Goal: Task Accomplishment & Management: Complete application form

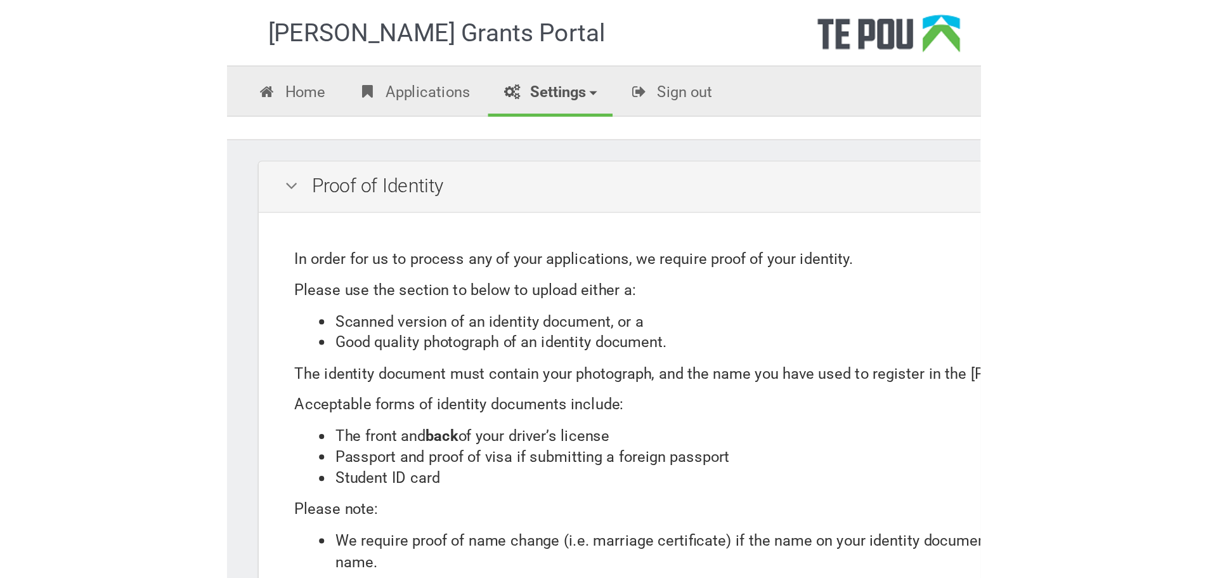
scroll to position [54, 0]
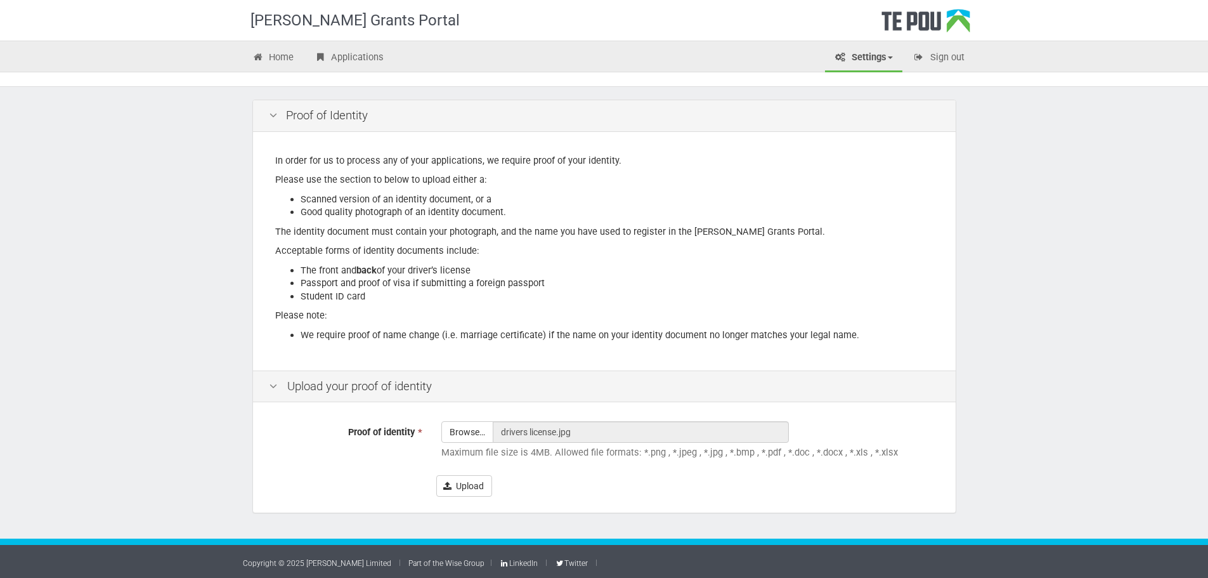
click at [178, 151] on div "Te Pou Grants Portal Home Applications Settings Profile My account FAQs Sign ou…" at bounding box center [604, 262] width 1208 height 633
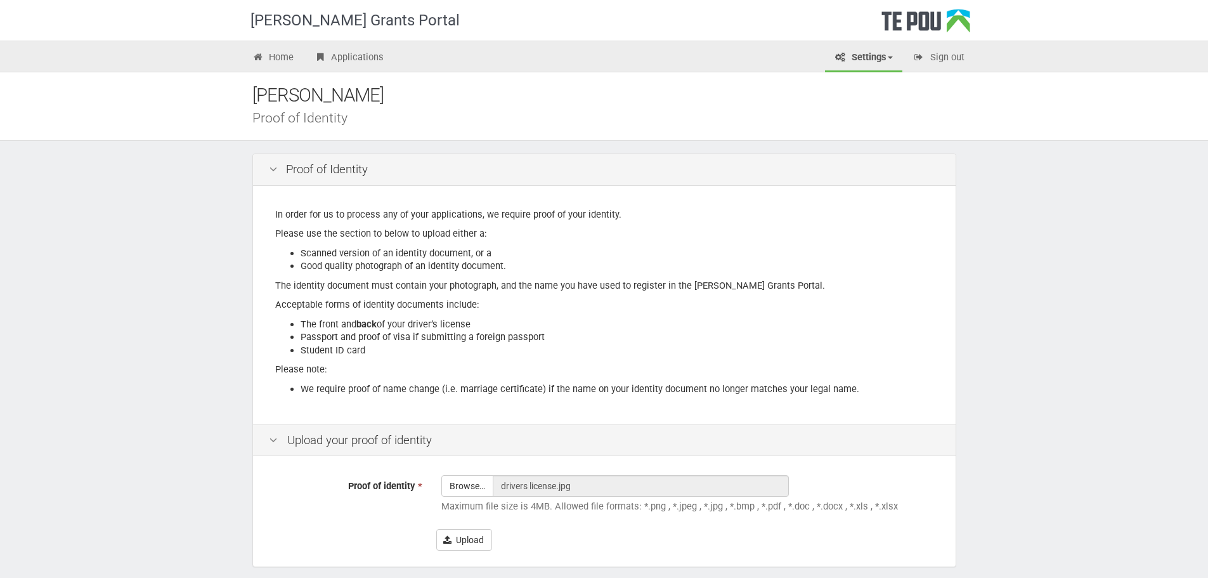
scroll to position [56, 0]
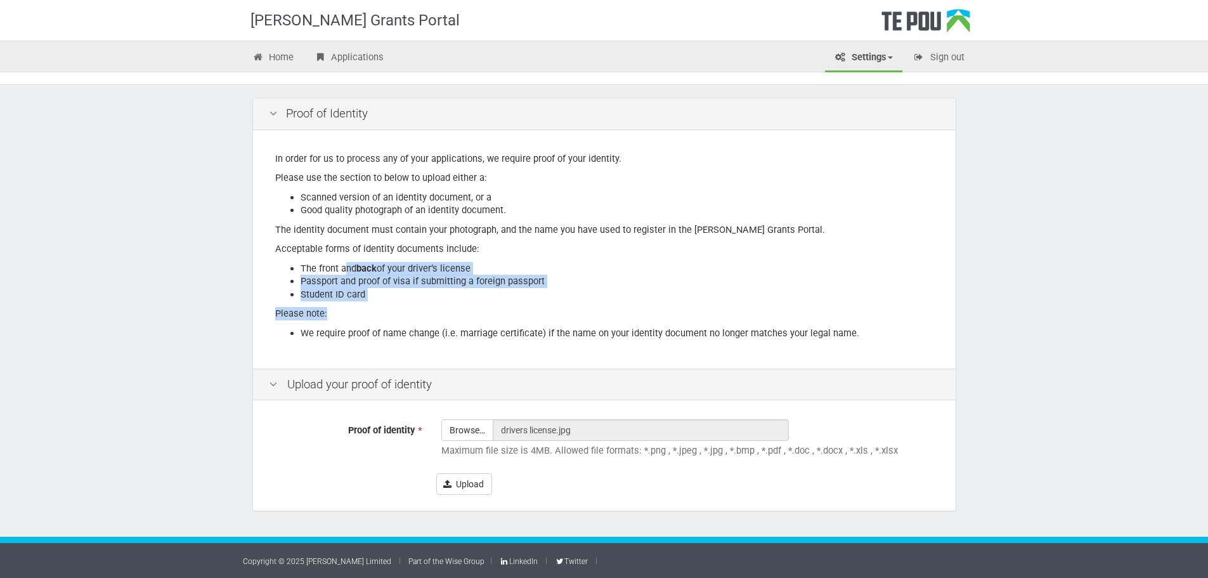
drag, startPoint x: 347, startPoint y: 268, endPoint x: 408, endPoint y: 316, distance: 77.2
click at [408, 316] on div "In order for us to process any of your applications, we require proof of your i…" at bounding box center [604, 249] width 703 height 238
click at [358, 285] on li "Passport and proof of visa if submitting a foreign passport" at bounding box center [617, 281] width 633 height 13
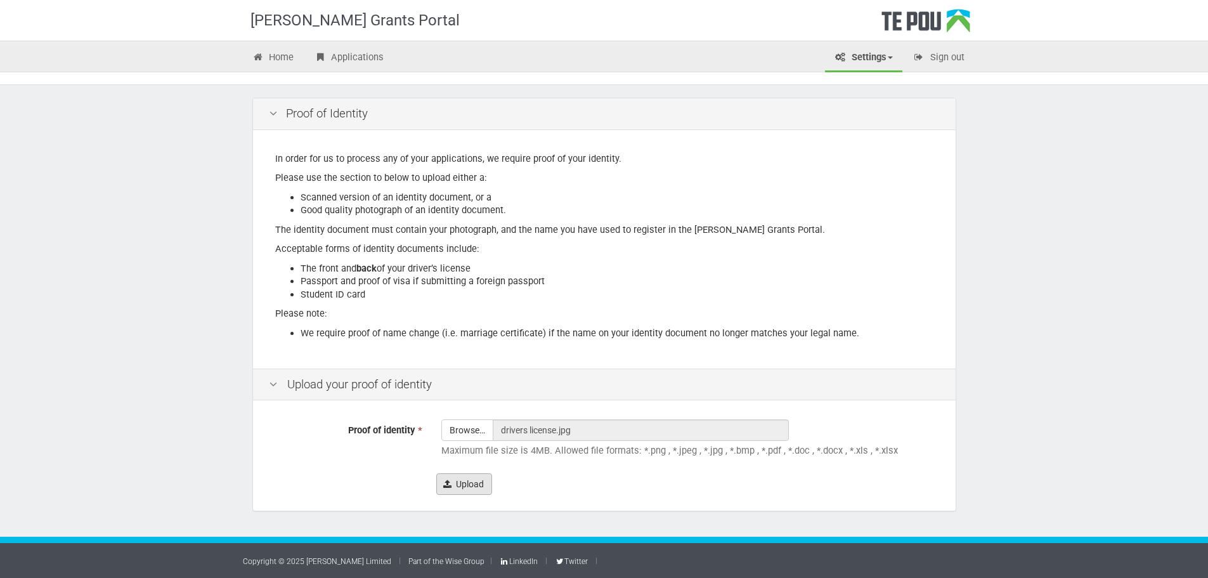
click at [474, 472] on form "Proof of identity * Browse… drivers license.jpg Maximum file size is 4MB. Allow…" at bounding box center [604, 456] width 671 height 75
click at [474, 481] on button "Upload" at bounding box center [464, 484] width 56 height 22
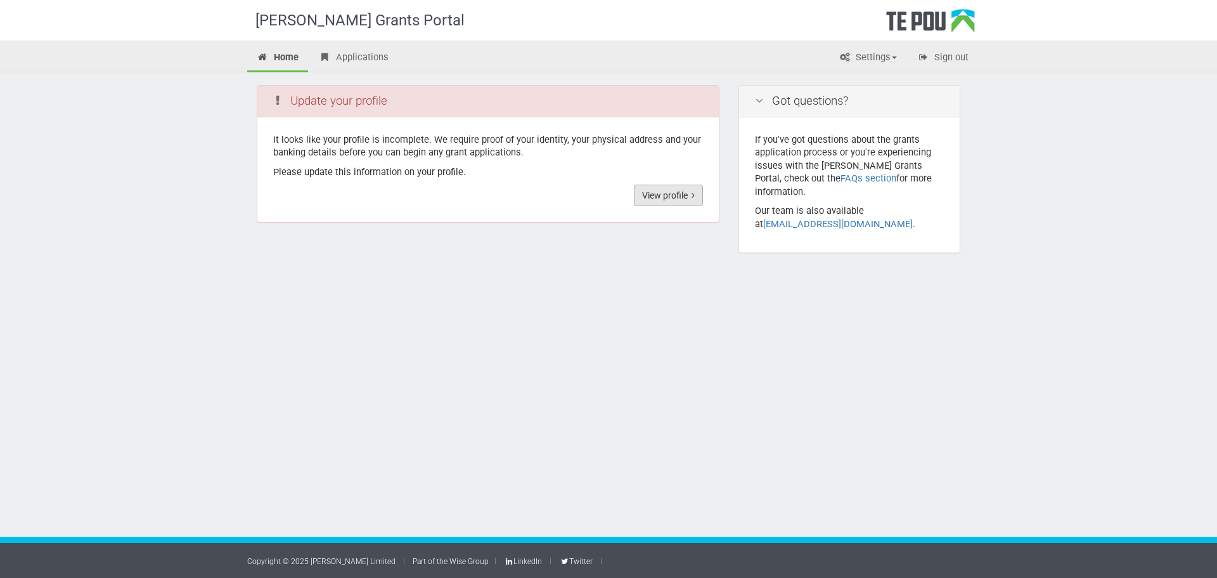
click at [667, 198] on link "View profile" at bounding box center [668, 196] width 69 height 22
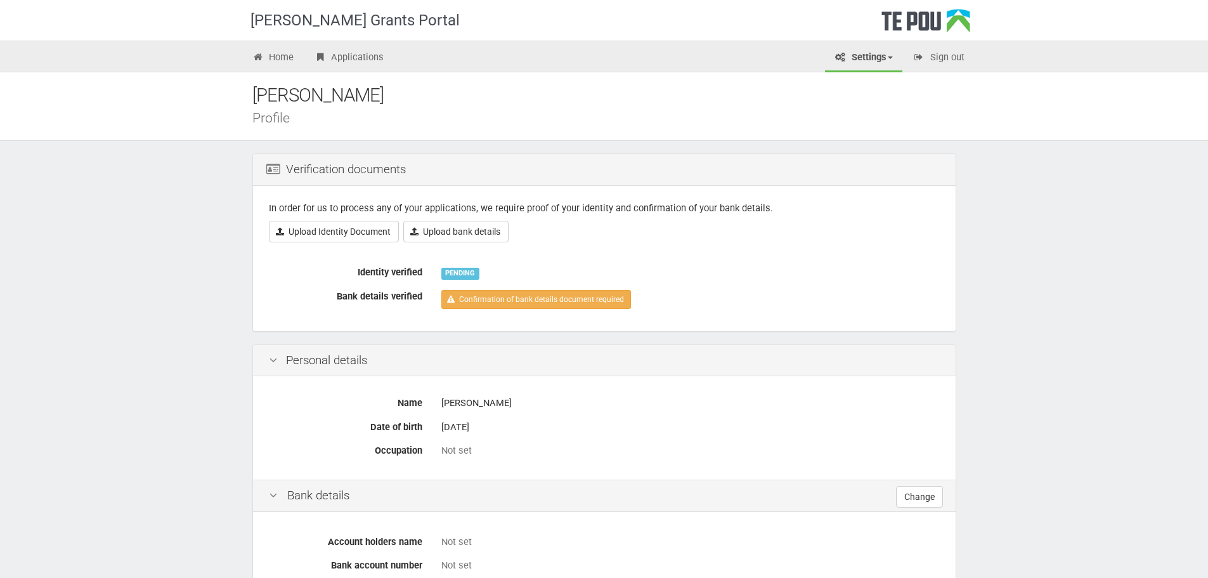
click at [462, 274] on div "PENDING" at bounding box center [460, 273] width 38 height 11
click at [344, 235] on link "Upload Identity Document" at bounding box center [334, 232] width 130 height 22
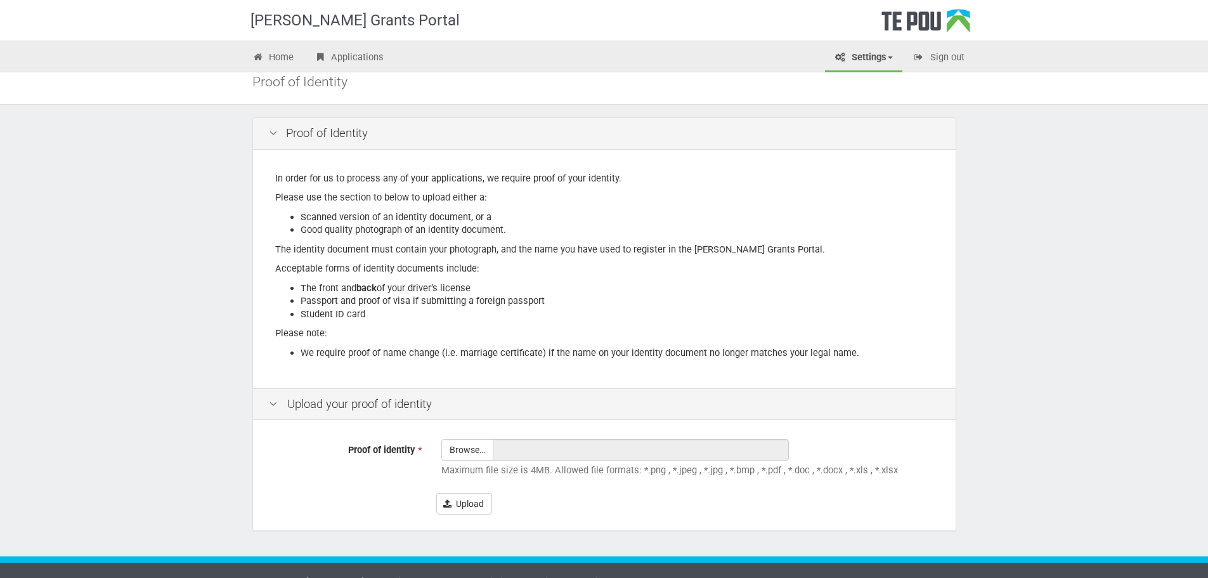
scroll to position [56, 0]
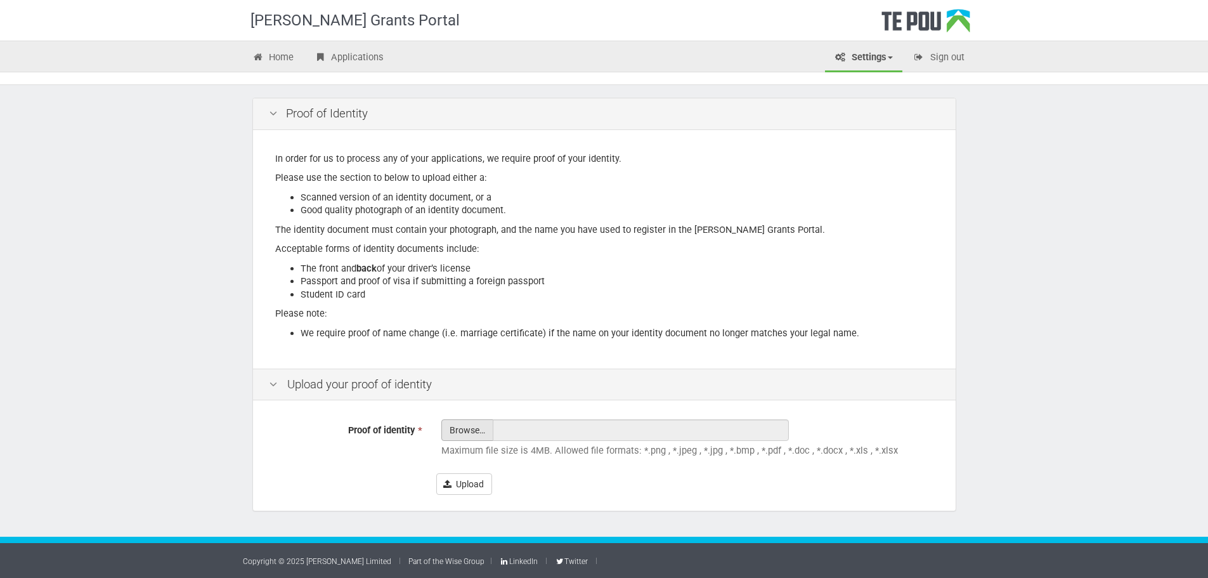
click at [457, 428] on input "Proof of identity *" at bounding box center [467, 465] width 51 height 91
type input "C:\fakepath\drivers license.jpg"
type input "drivers license.jpg"
click at [484, 477] on button "Upload" at bounding box center [464, 484] width 56 height 22
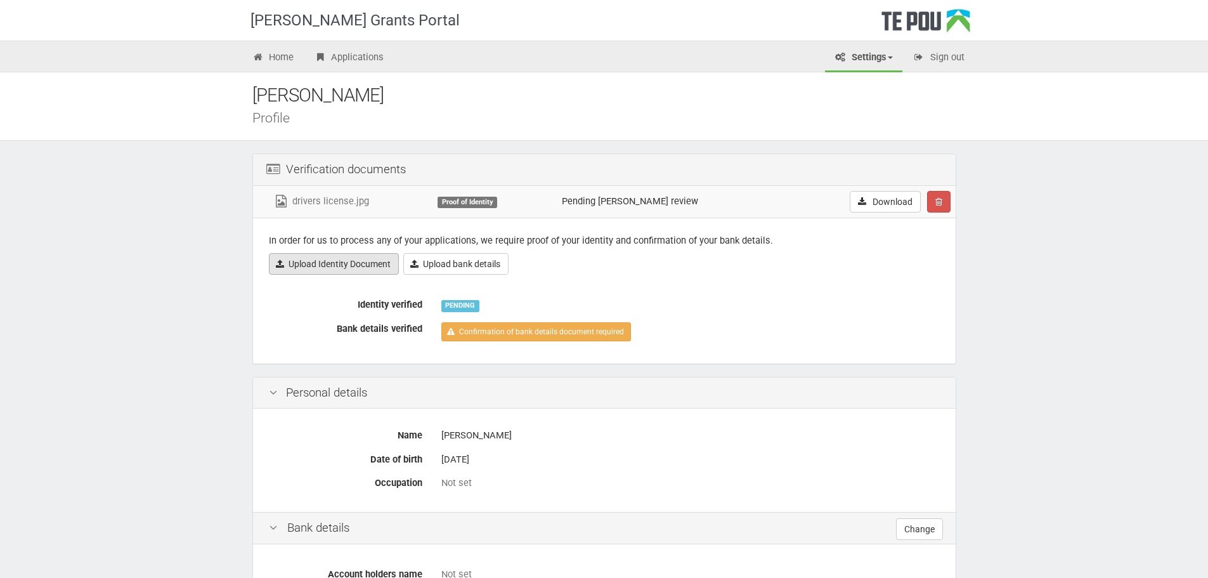
click at [349, 269] on link "Upload Identity Document" at bounding box center [334, 264] width 130 height 22
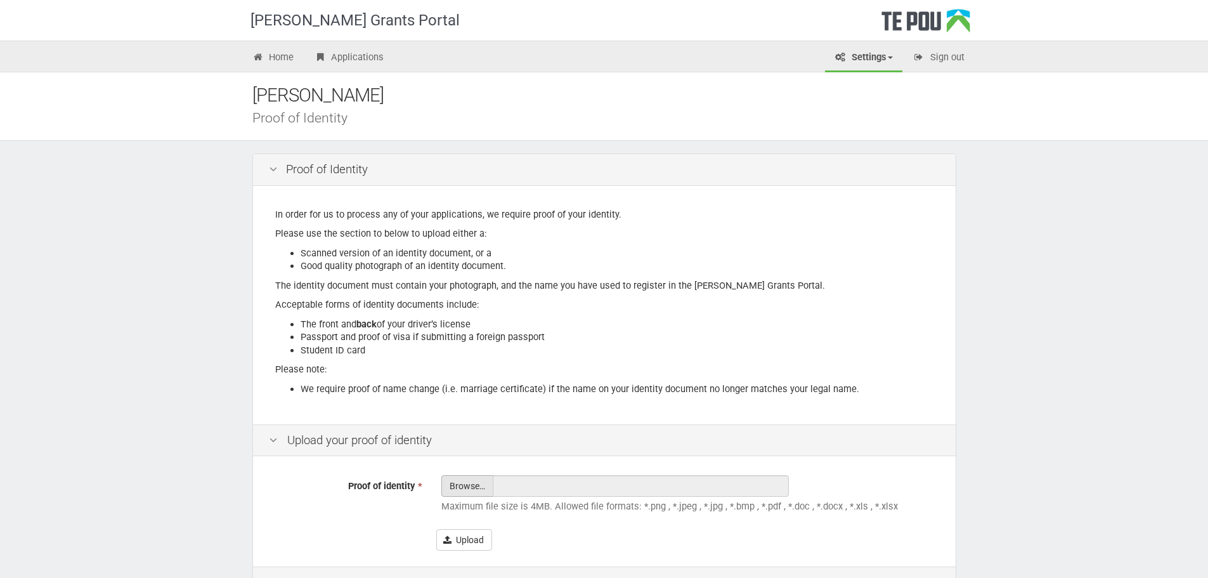
click at [472, 484] on input "Proof of identity *" at bounding box center [467, 521] width 51 height 91
type input "C:\fakepath\drivers license back.jpg"
type input "drivers license back.jpg"
click at [470, 535] on button "Upload" at bounding box center [464, 540] width 56 height 22
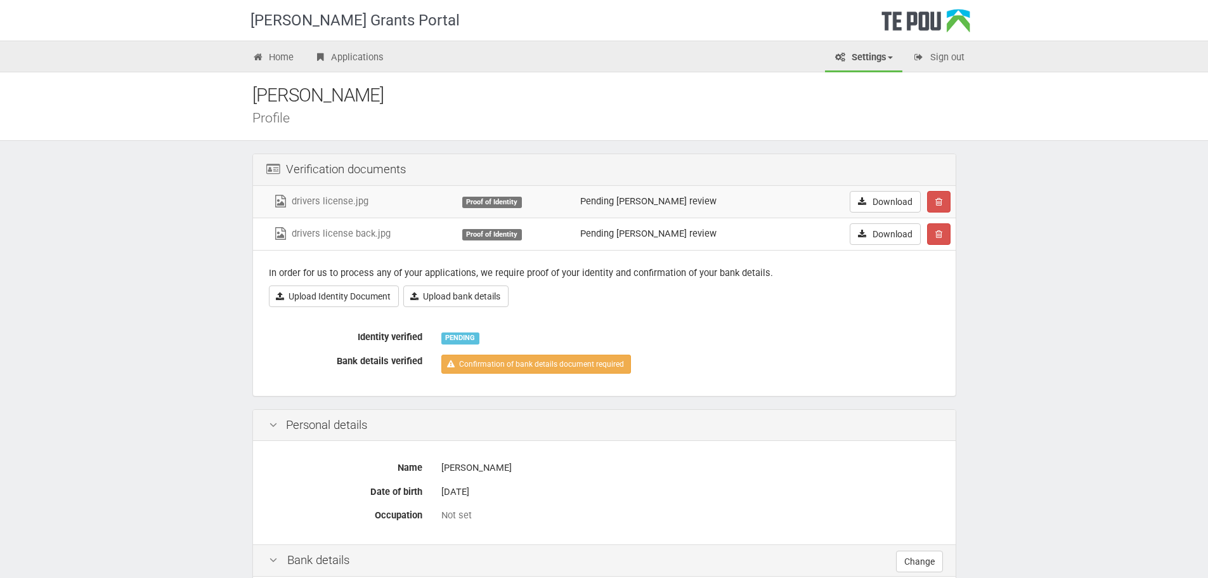
click at [996, 254] on div "[PERSON_NAME] Grants Portal Home Applications Settings Profile My account FAQs …" at bounding box center [604, 516] width 1208 height 1032
click at [349, 299] on link "Upload Identity Document" at bounding box center [334, 296] width 130 height 22
click at [462, 287] on link "Upload bank details" at bounding box center [455, 296] width 105 height 22
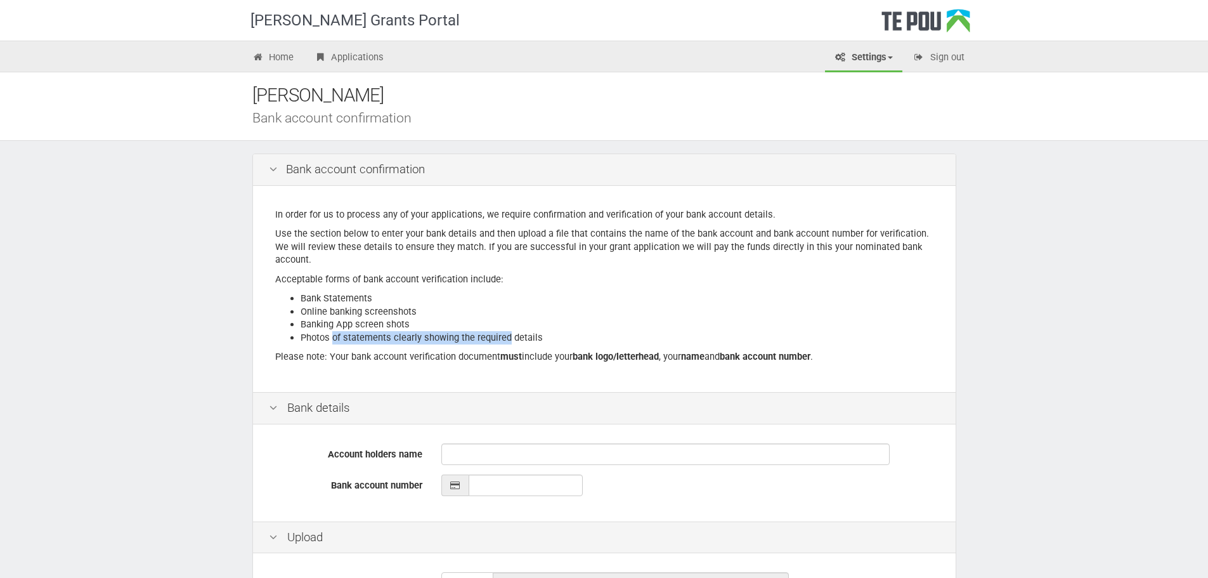
drag, startPoint x: 332, startPoint y: 335, endPoint x: 507, endPoint y: 339, distance: 175.0
click at [507, 339] on li "Photos of statements clearly showing the required details" at bounding box center [617, 337] width 633 height 13
click at [507, 338] on li "Photos of statements clearly showing the required details" at bounding box center [617, 337] width 633 height 13
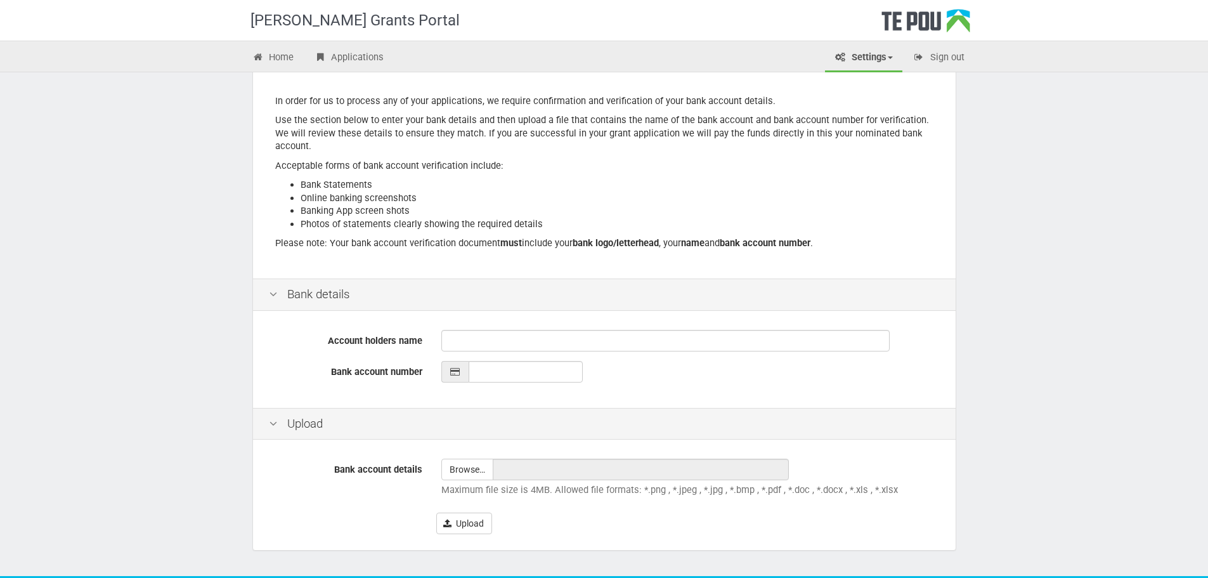
scroll to position [153, 0]
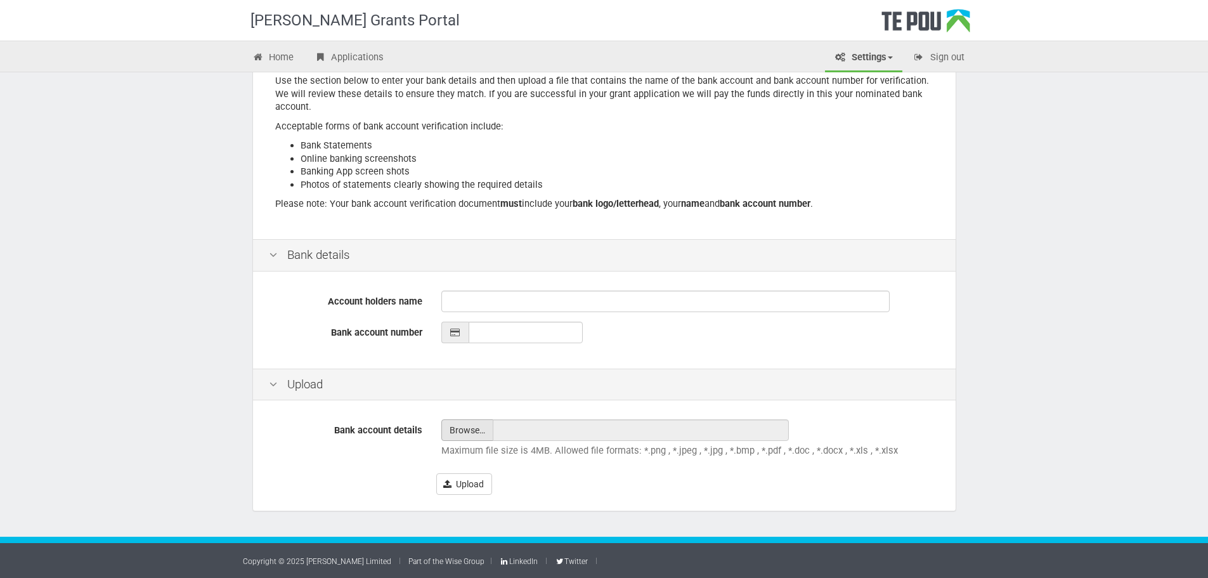
click at [457, 427] on input "file" at bounding box center [467, 430] width 51 height 20
type input "C:\fakepath\Image (14).jpg"
type input "Image (14).jpg"
click at [637, 396] on div "Upload" at bounding box center [604, 384] width 703 height 32
type input "__-____-_______-___"
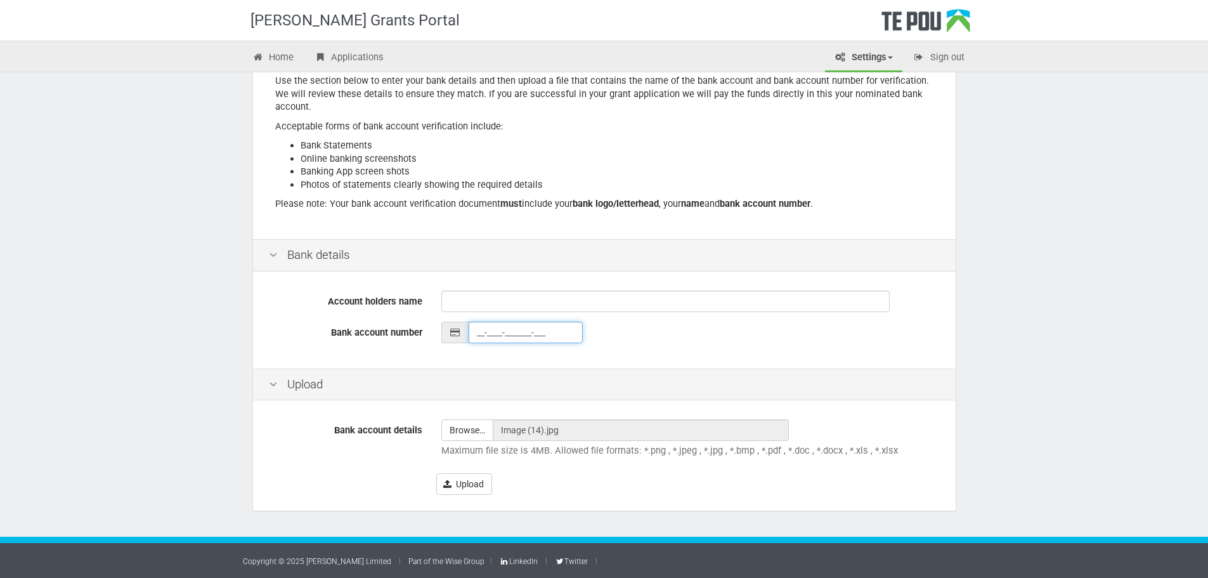
click at [476, 331] on input "__-____-_______-___" at bounding box center [526, 332] width 114 height 22
click at [512, 298] on input "Account holders name" at bounding box center [665, 301] width 448 height 22
type input "Michelle Lei"
type input "__-____-_______-___"
click at [513, 333] on input "__-____-_______-___" at bounding box center [526, 332] width 114 height 22
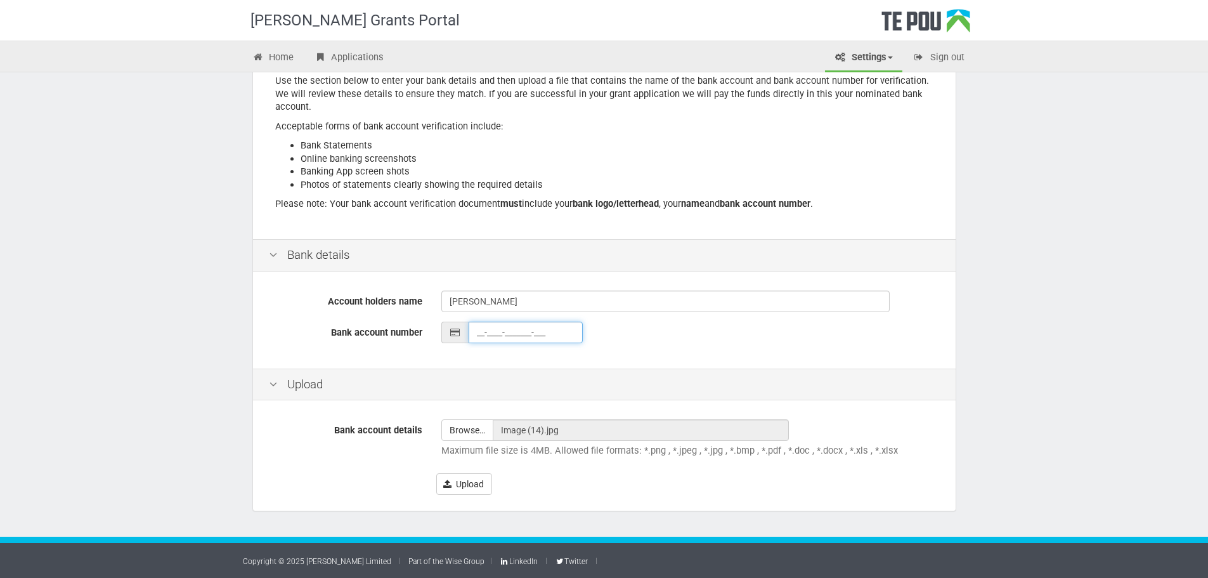
click at [511, 327] on input "__-____-_______-___" at bounding box center [526, 332] width 114 height 22
type input "06-0229-0272370-00"
click at [561, 370] on div "Upload" at bounding box center [604, 384] width 703 height 32
click at [482, 482] on button "Upload" at bounding box center [464, 484] width 56 height 22
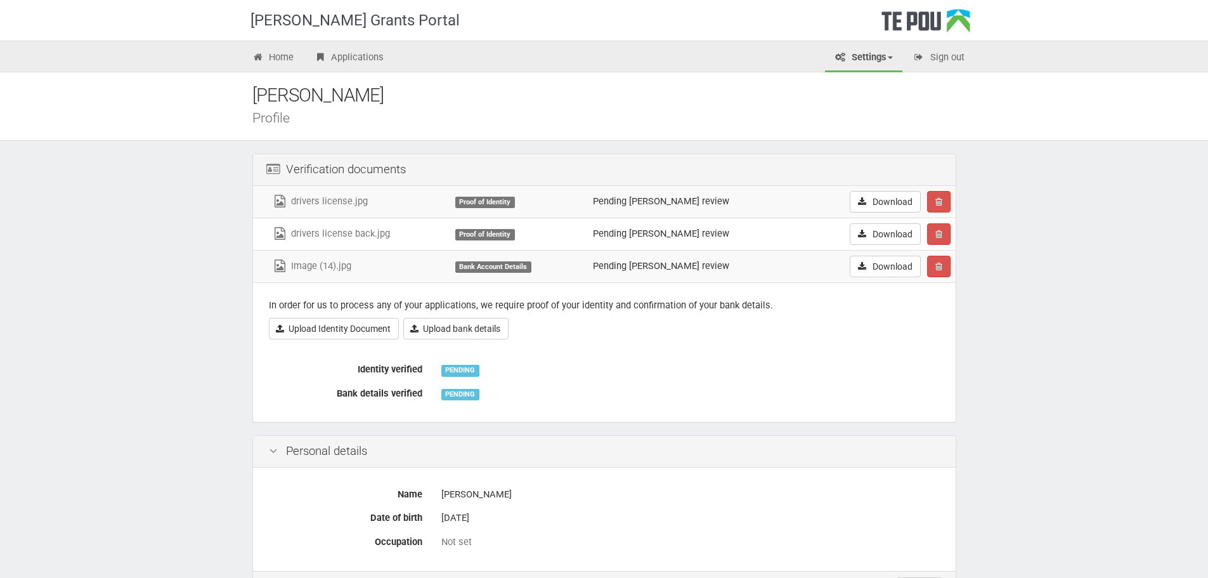
click at [879, 349] on div "In order for us to process any of your applications, we require proof of your i…" at bounding box center [604, 352] width 703 height 139
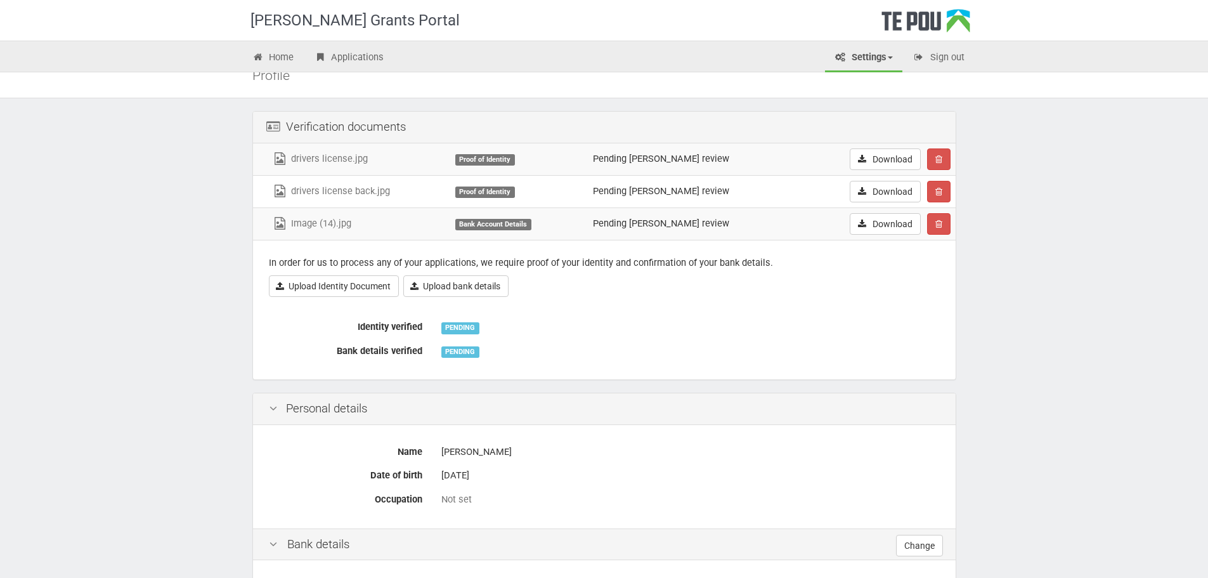
scroll to position [63, 0]
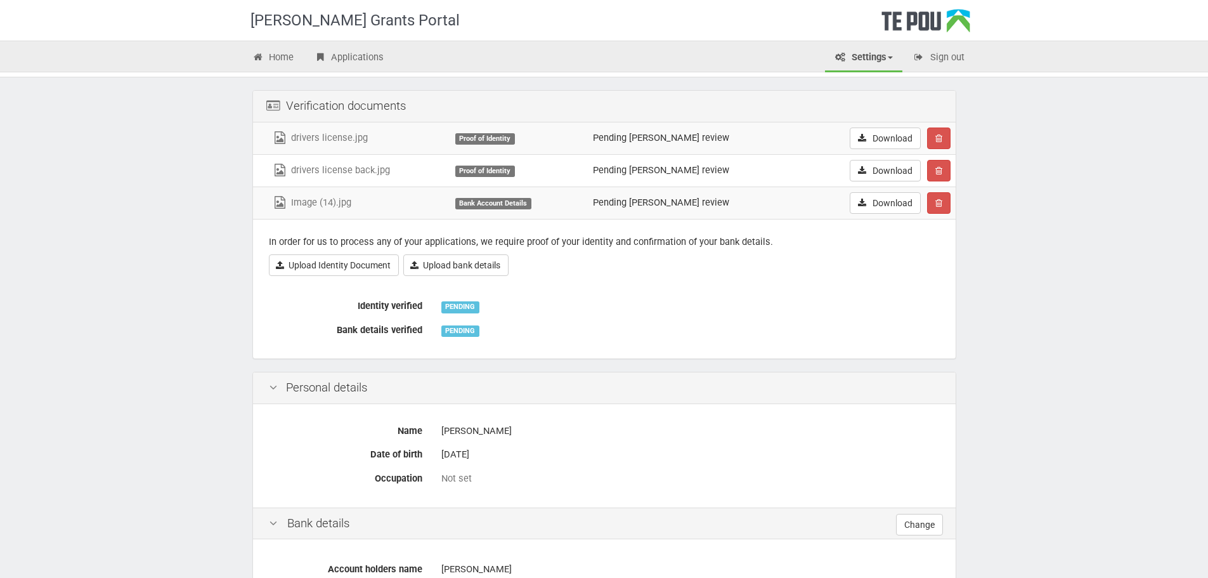
click at [442, 486] on div "Not set" at bounding box center [690, 478] width 498 height 22
click at [446, 481] on div "Not set" at bounding box center [690, 478] width 498 height 13
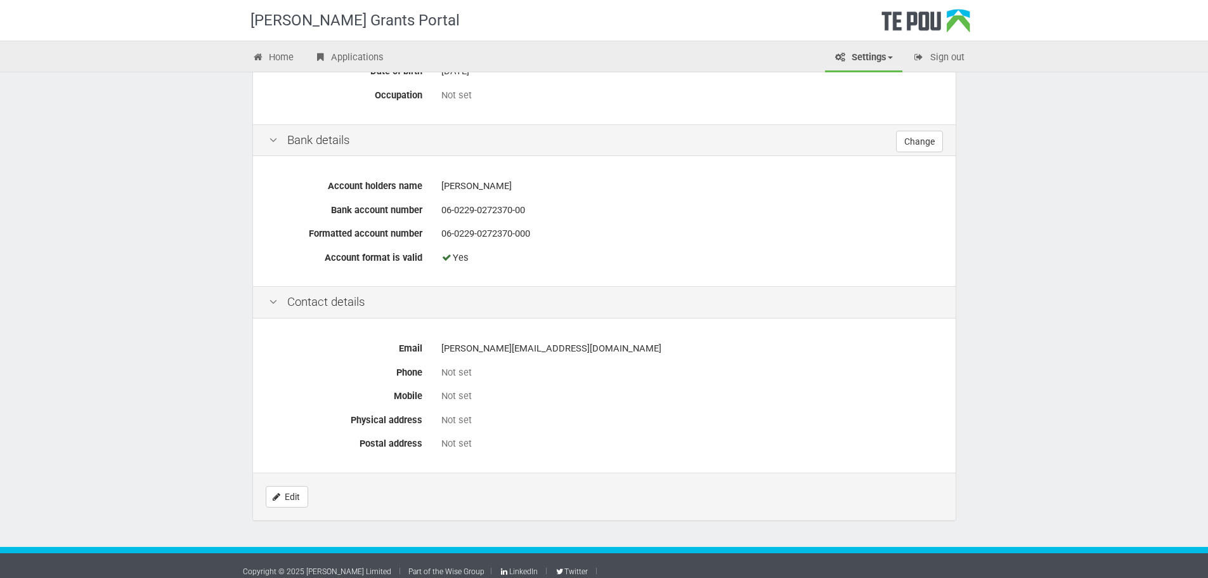
scroll to position [457, 0]
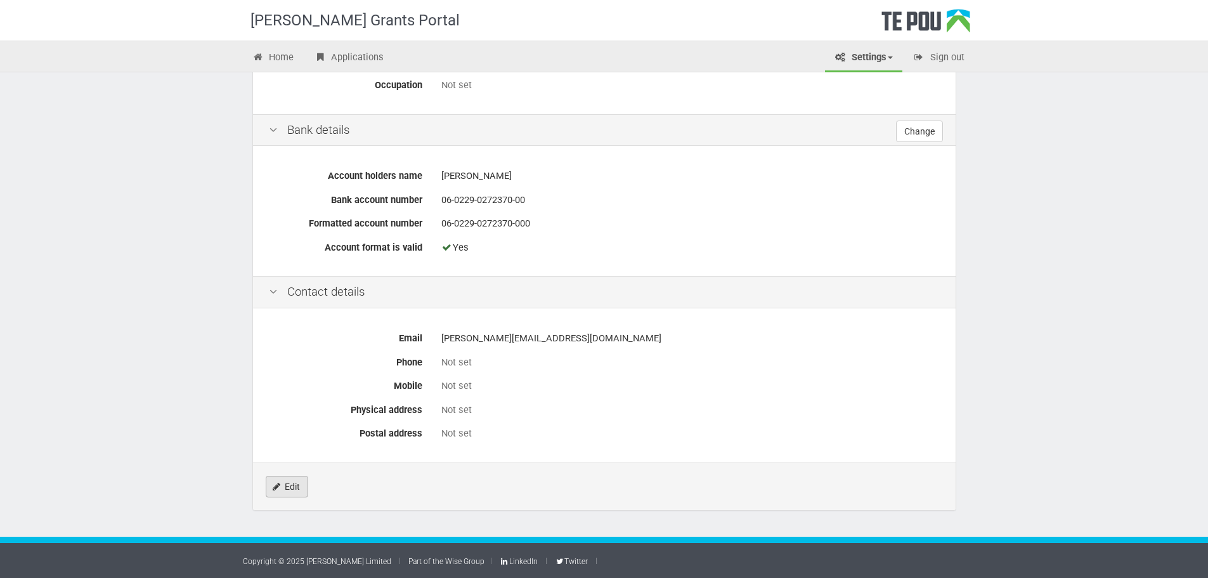
click at [292, 488] on link "Edit" at bounding box center [287, 487] width 42 height 22
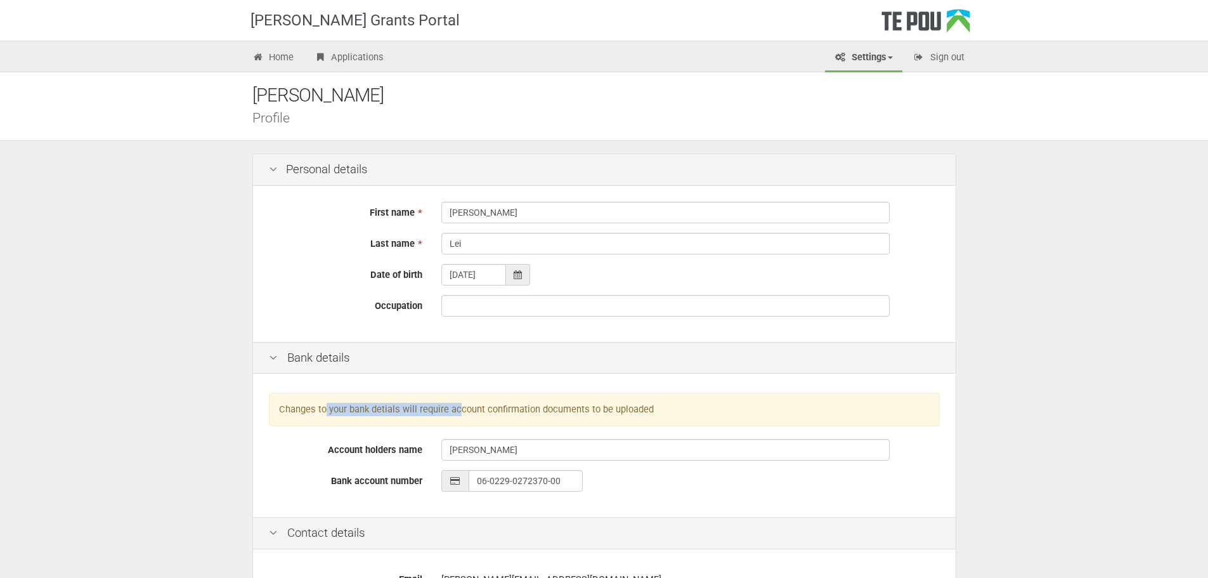
drag, startPoint x: 324, startPoint y: 409, endPoint x: 458, endPoint y: 409, distance: 133.8
click at [458, 409] on div "Changes to your bank detials will require account confirmation documents to be …" at bounding box center [604, 409] width 671 height 34
click at [458, 412] on div "Changes to your bank detials will require account confirmation documents to be …" at bounding box center [604, 409] width 671 height 34
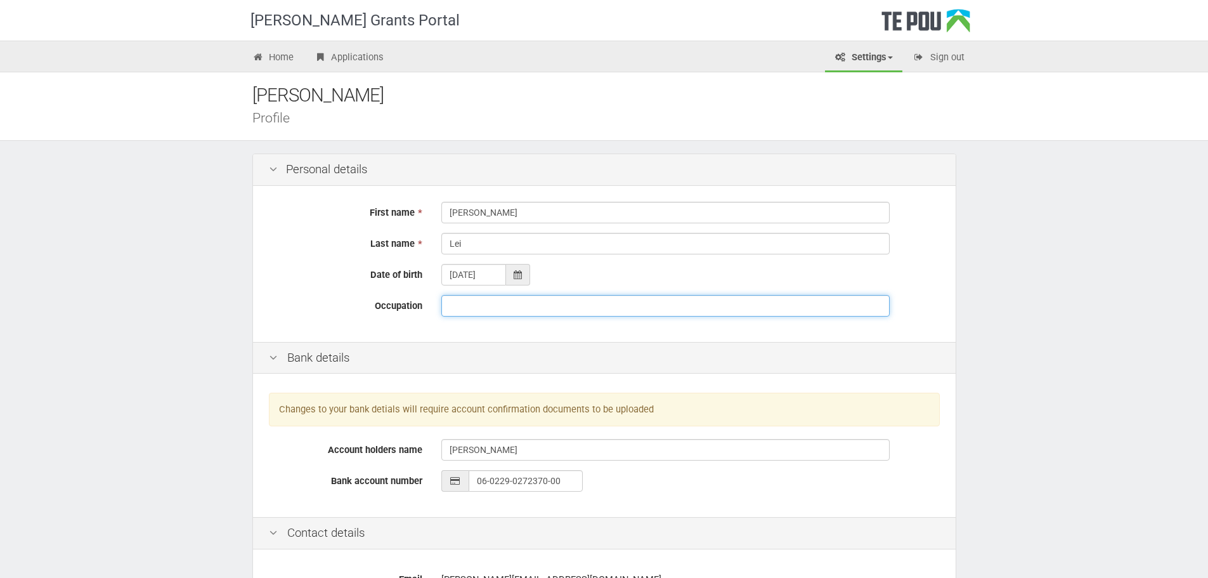
click at [478, 302] on input "Occupation" at bounding box center [665, 306] width 448 height 22
type input "Child and Youth Peer Support Worker"
click at [498, 373] on div "Bank details" at bounding box center [604, 358] width 703 height 32
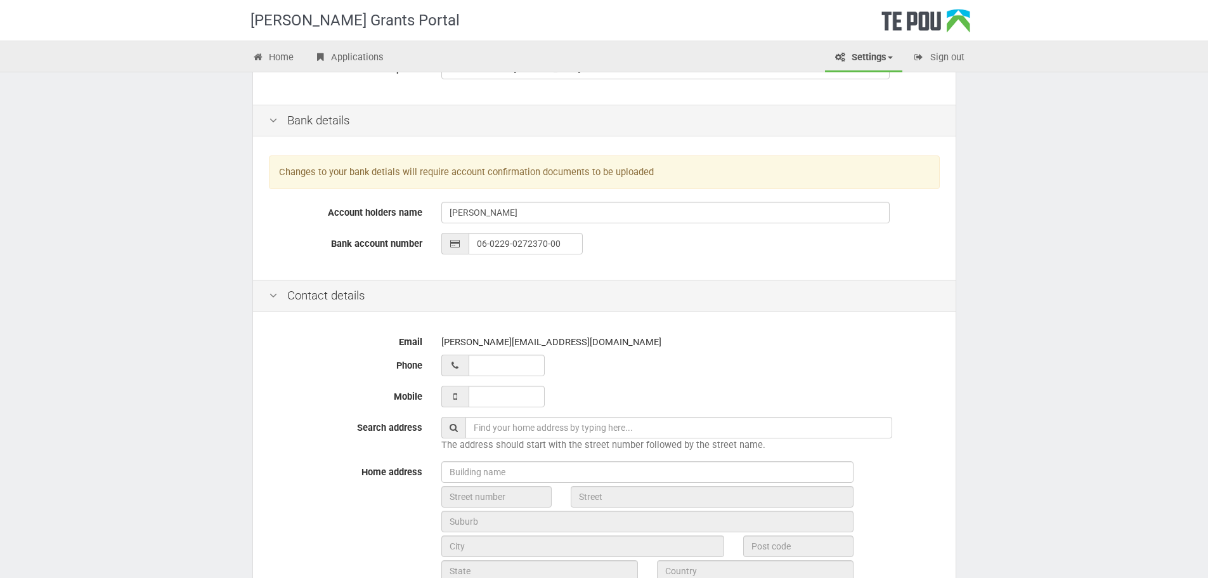
scroll to position [254, 0]
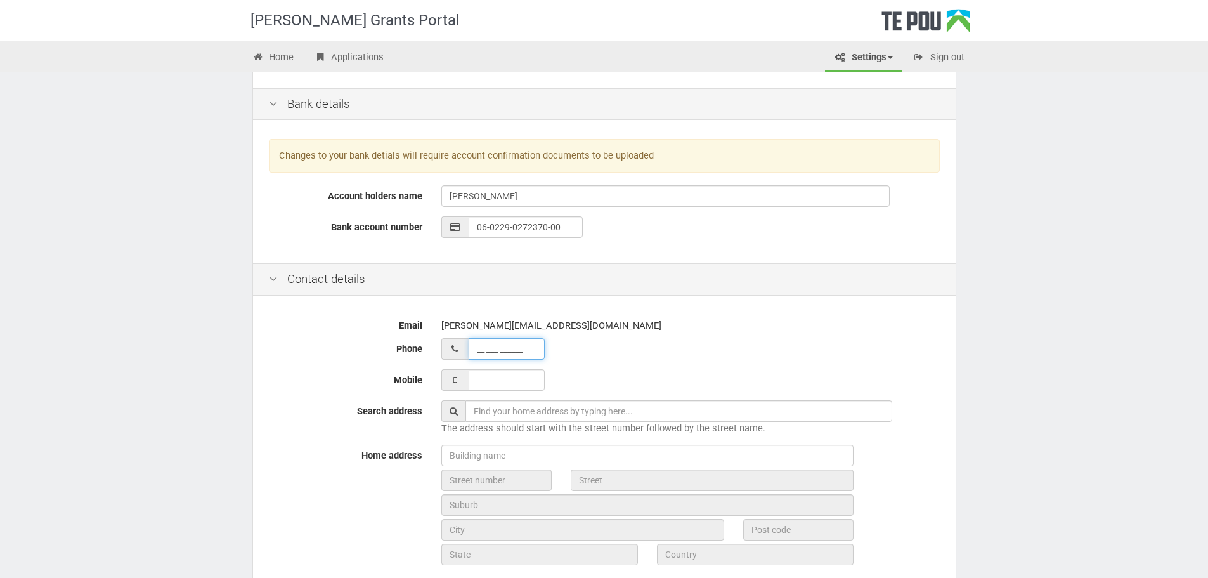
click at [495, 349] on input "__ ___ ______" at bounding box center [507, 349] width 76 height 22
type input "02 231 55422"
type input "1287A Dominion Road Extension, Mt Roskill"
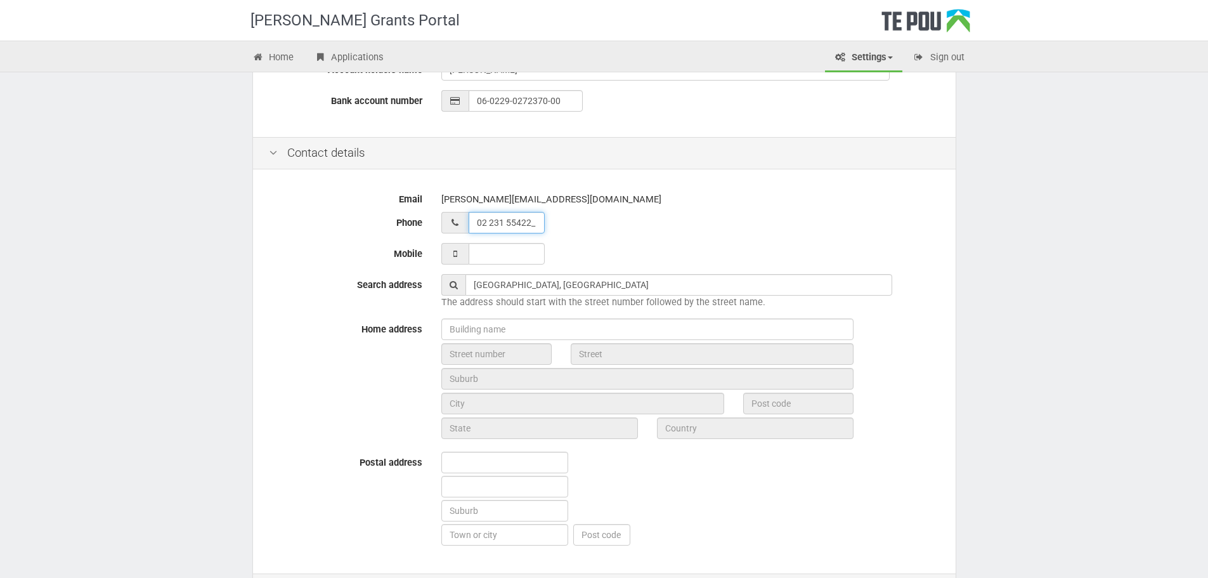
scroll to position [380, 0]
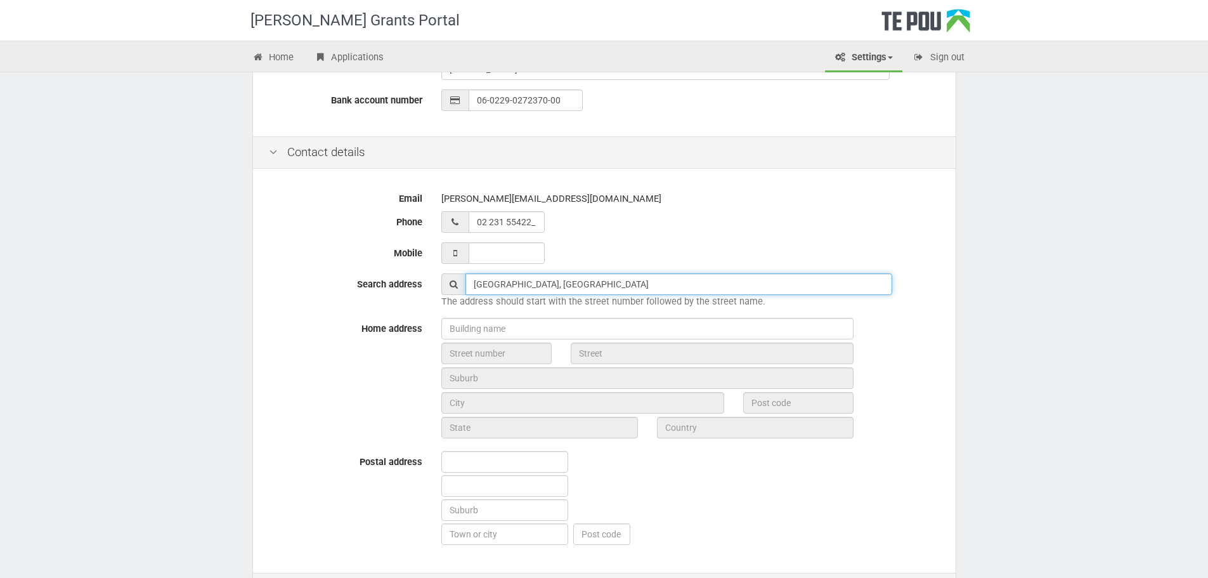
type input "02 231 55422"
click at [720, 283] on input "1287A Dominion Road Extension, Mt Roskill" at bounding box center [678, 284] width 427 height 22
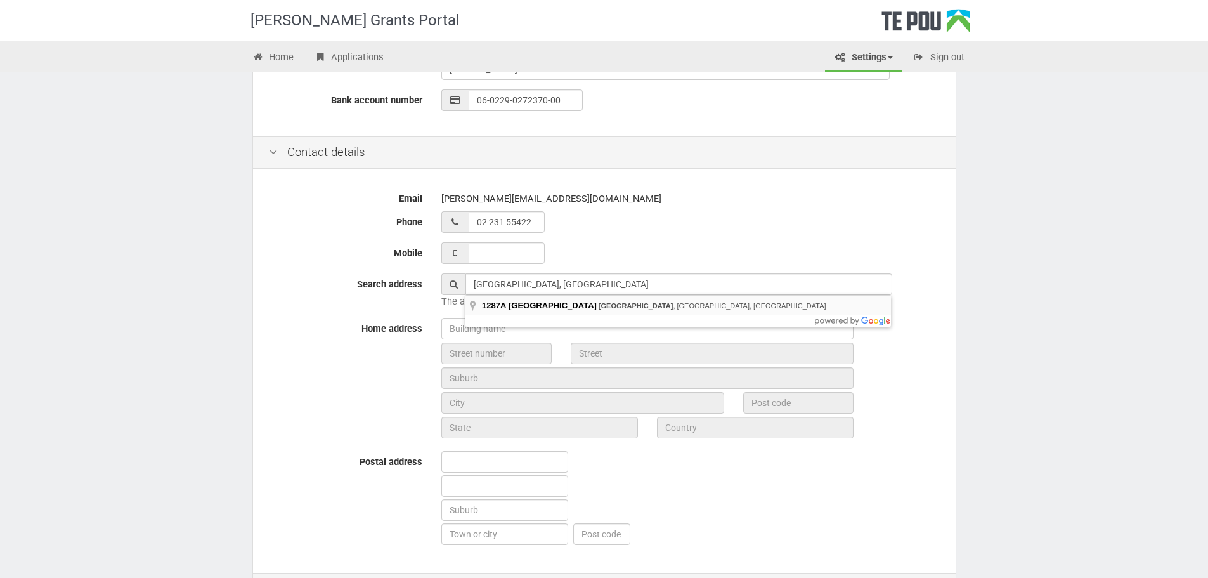
type input "1287A Dominion Road Extension, Mount Roskill, Auckland, New Zealand"
type input "1287A"
type input "Dominion Road Extension"
type input "Auckland"
type input "1041"
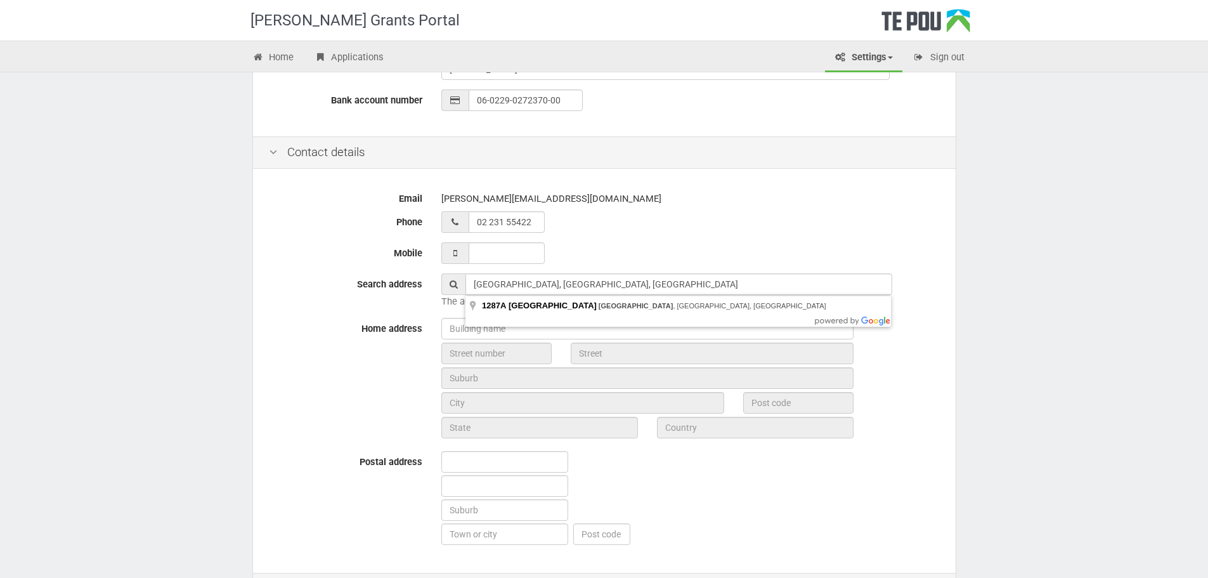
type input "Auckland"
type input "New Zealand"
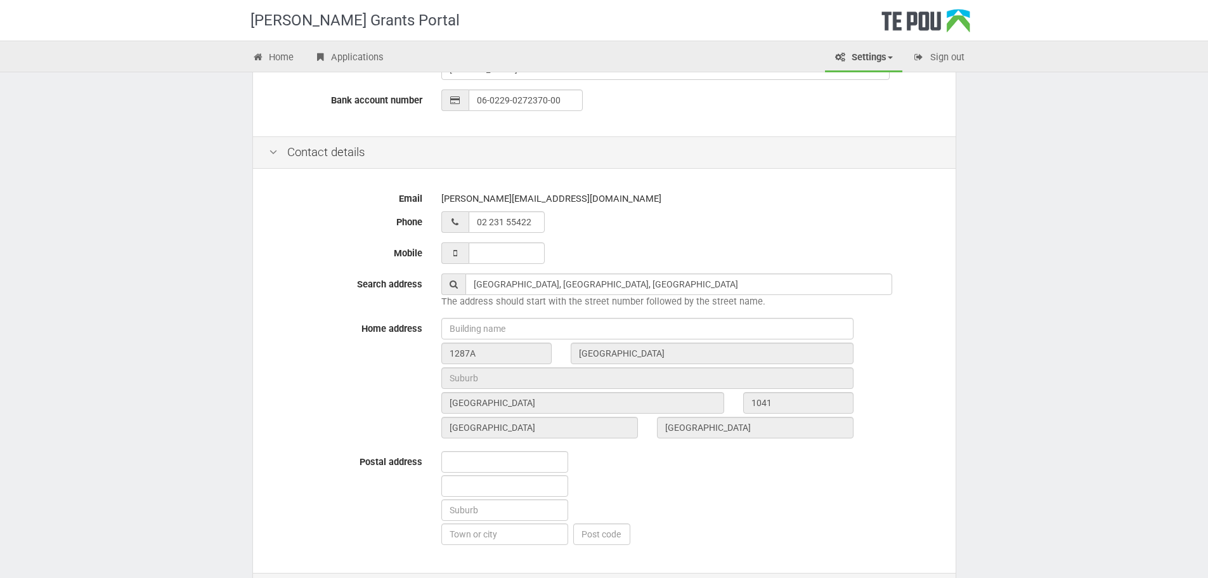
click at [926, 318] on div at bounding box center [690, 329] width 517 height 22
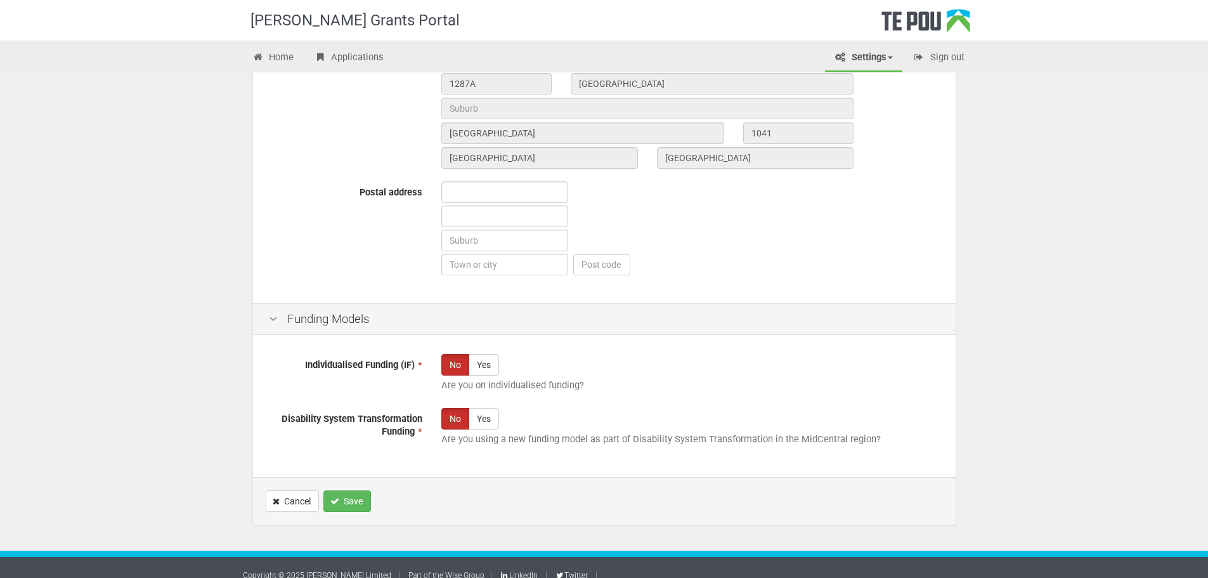
scroll to position [664, 0]
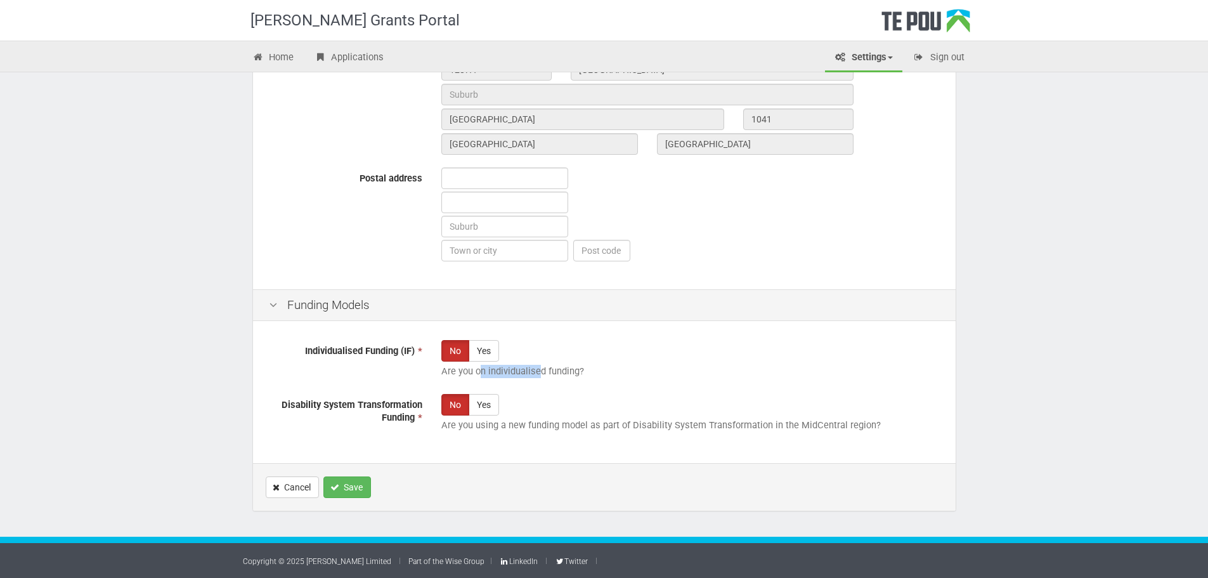
drag, startPoint x: 482, startPoint y: 375, endPoint x: 537, endPoint y: 372, distance: 55.2
click at [537, 372] on p "Are you on individualised funding?" at bounding box center [690, 371] width 498 height 13
click at [538, 373] on p "Are you on individualised funding?" at bounding box center [690, 371] width 498 height 13
click at [344, 488] on button "Save" at bounding box center [347, 487] width 48 height 22
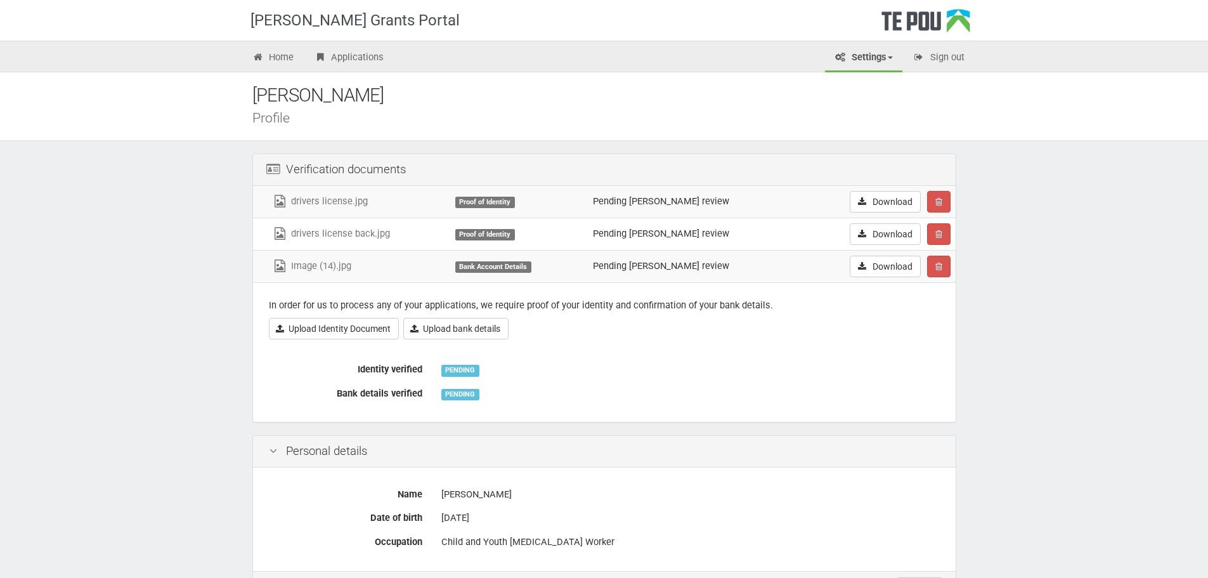
click at [1058, 270] on div "[PERSON_NAME] Grants Portal Home Applications Settings Profile My account FAQs …" at bounding box center [604, 536] width 1208 height 1073
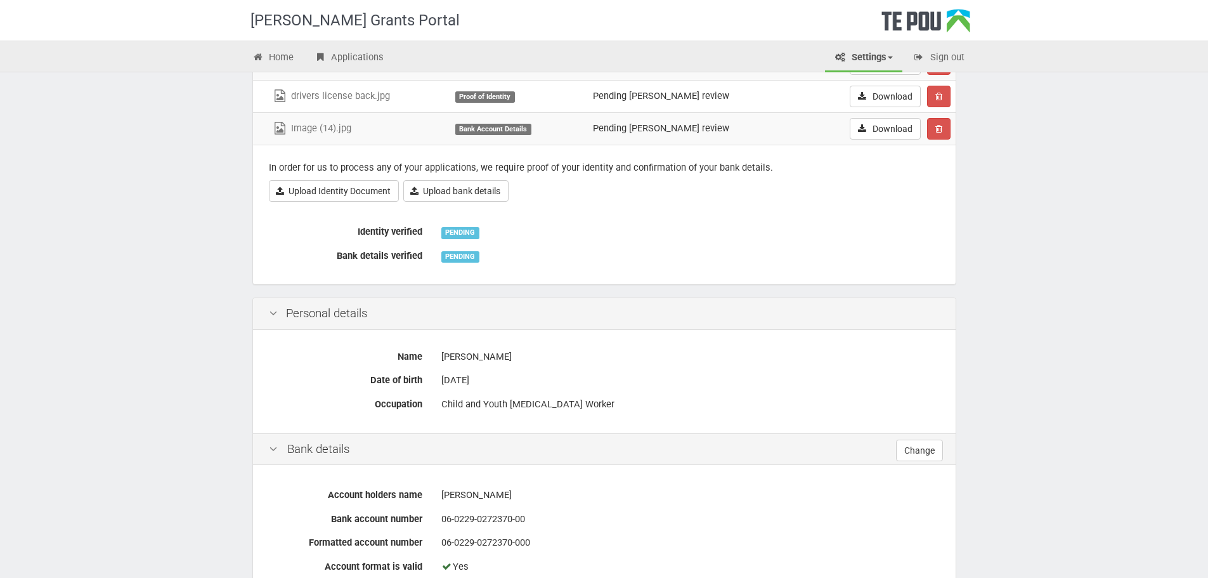
scroll to position [115, 0]
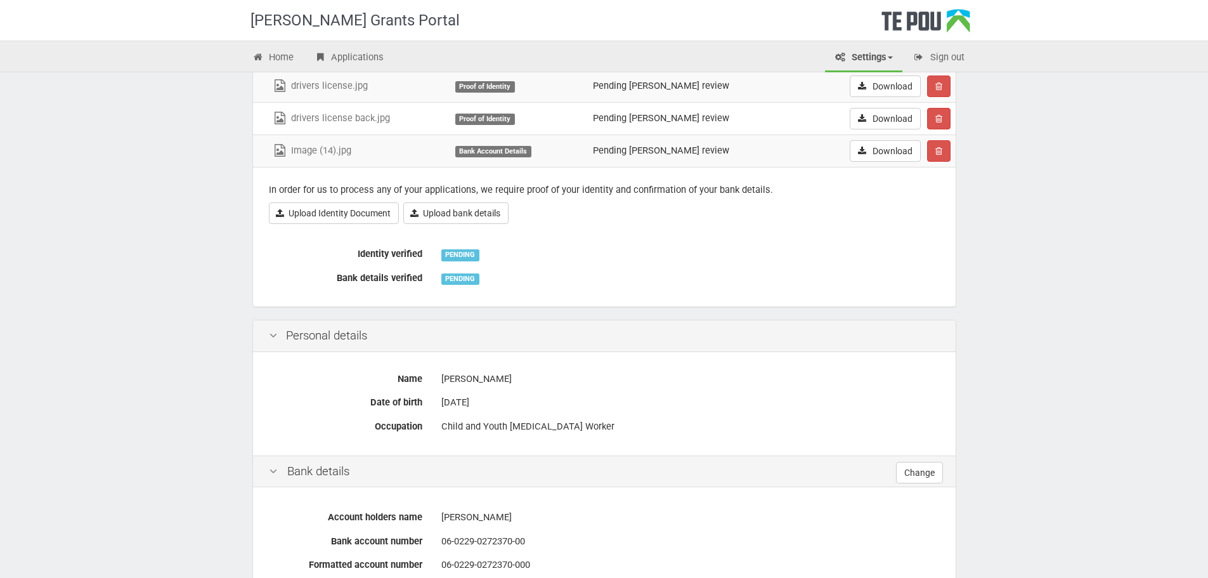
click at [454, 251] on div "PENDING" at bounding box center [460, 254] width 38 height 11
click at [457, 261] on div "PENDING" at bounding box center [690, 254] width 498 height 22
drag, startPoint x: 499, startPoint y: 189, endPoint x: 555, endPoint y: 191, distance: 55.8
click at [555, 191] on p "In order for us to process any of your applications, we require proof of your i…" at bounding box center [604, 189] width 671 height 13
click at [562, 190] on p "In order for us to process any of your applications, we require proof of your i…" at bounding box center [604, 189] width 671 height 13
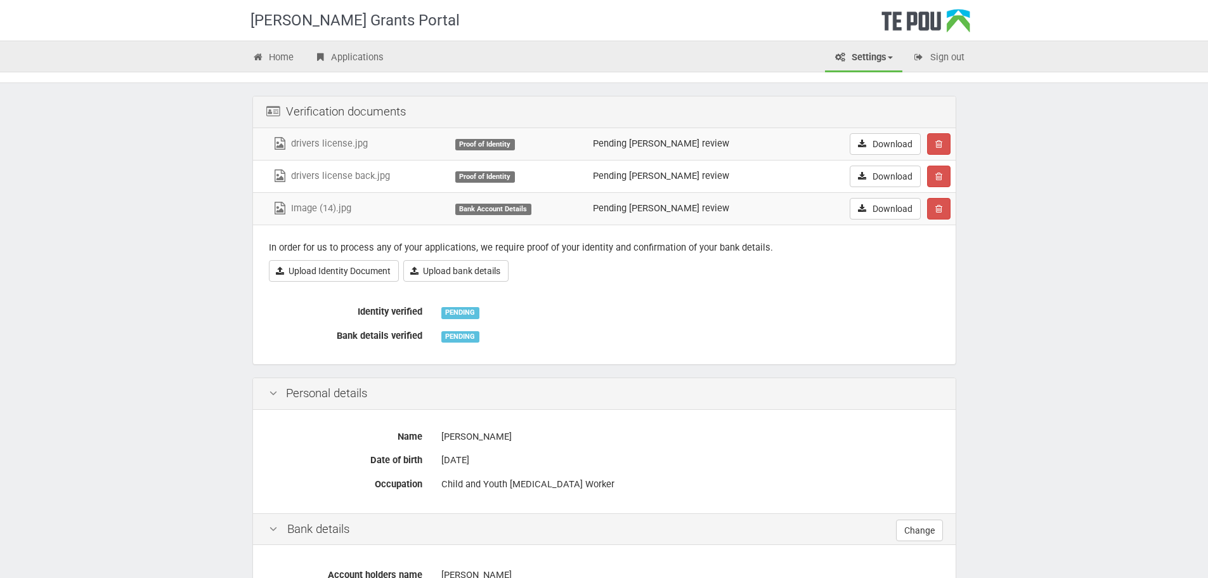
scroll to position [0, 0]
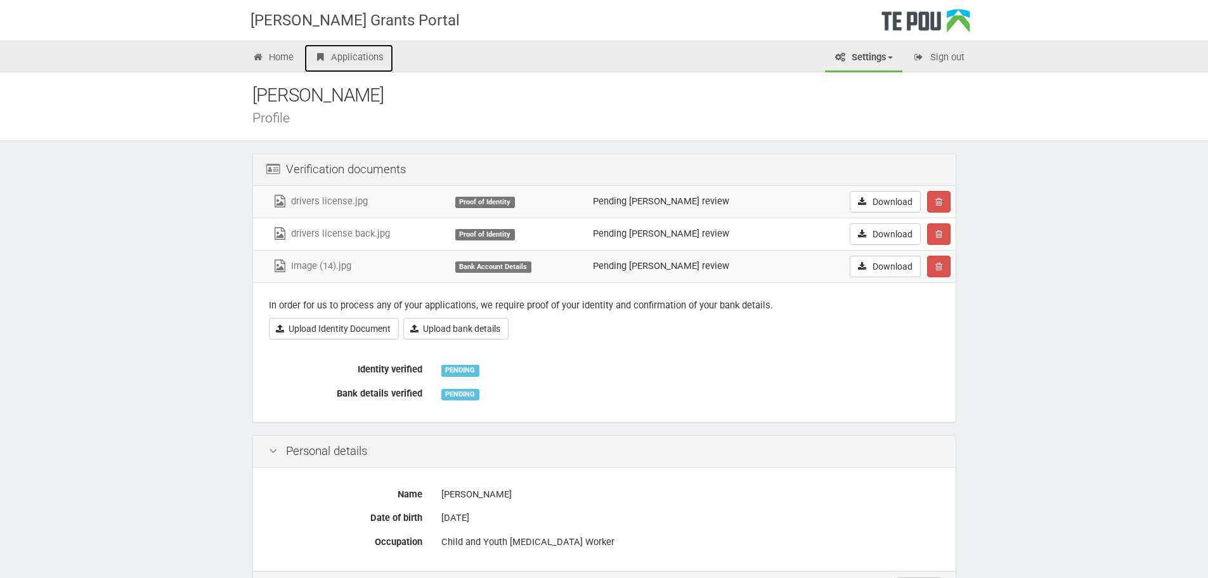
click at [377, 54] on link "Applications" at bounding box center [348, 58] width 89 height 28
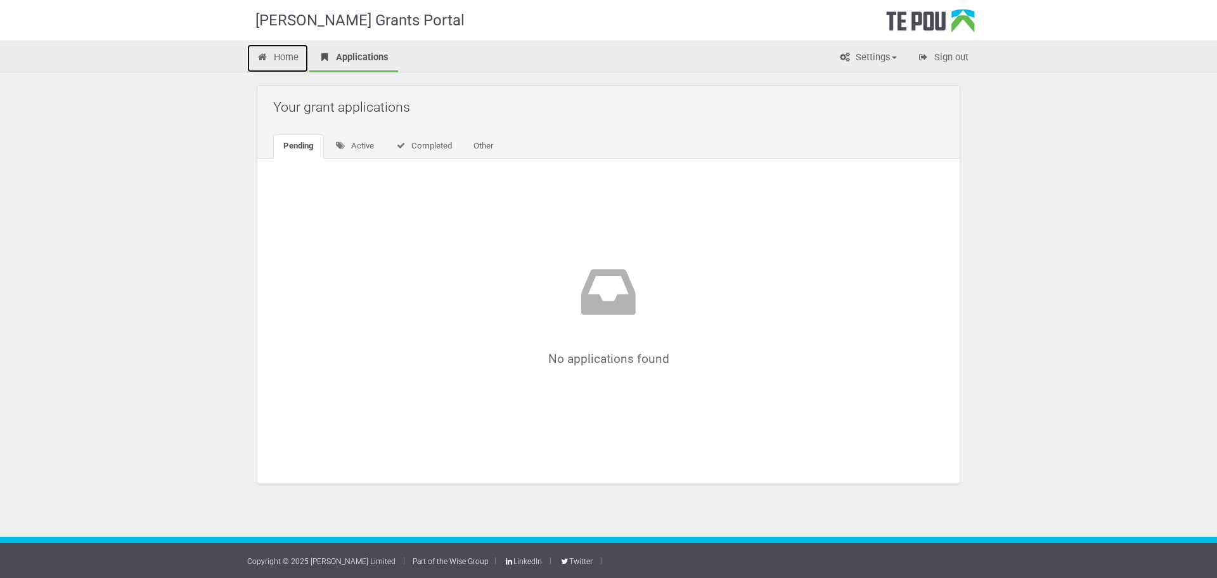
click at [291, 44] on link "Home" at bounding box center [277, 58] width 61 height 28
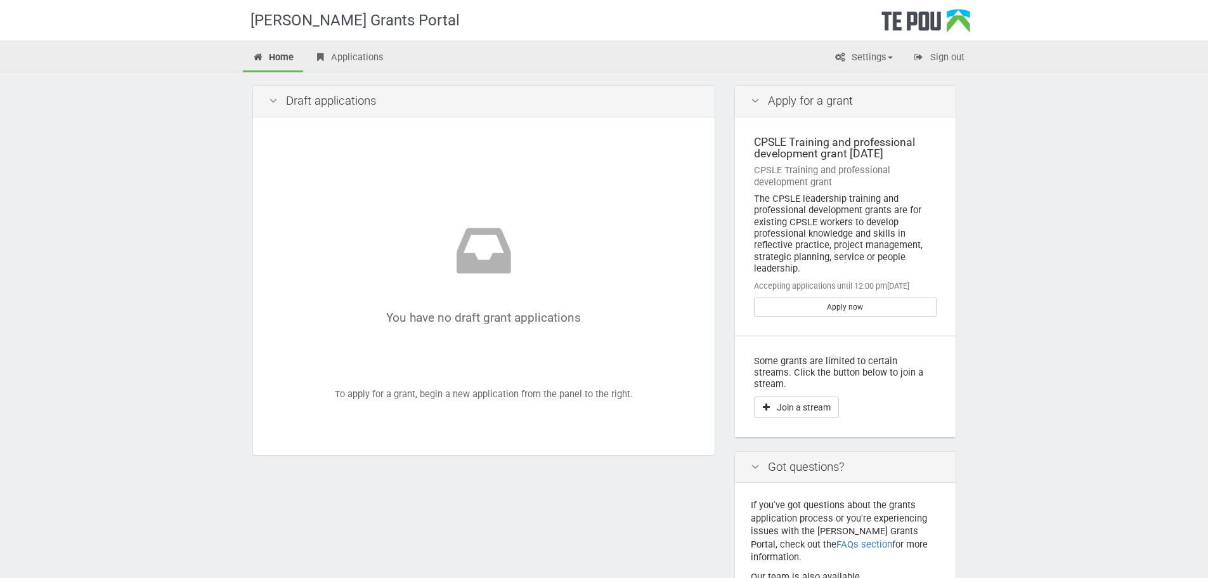
drag, startPoint x: 476, startPoint y: 398, endPoint x: 531, endPoint y: 400, distance: 55.2
click at [531, 400] on div "You have no draft grant applications To apply for a grant, begin a new applicat…" at bounding box center [484, 286] width 430 height 306
click at [961, 247] on div "Apply for a grant CPSLE Training and professional development grant September 2…" at bounding box center [845, 358] width 241 height 547
drag, startPoint x: 775, startPoint y: 142, endPoint x: 845, endPoint y: 152, distance: 70.5
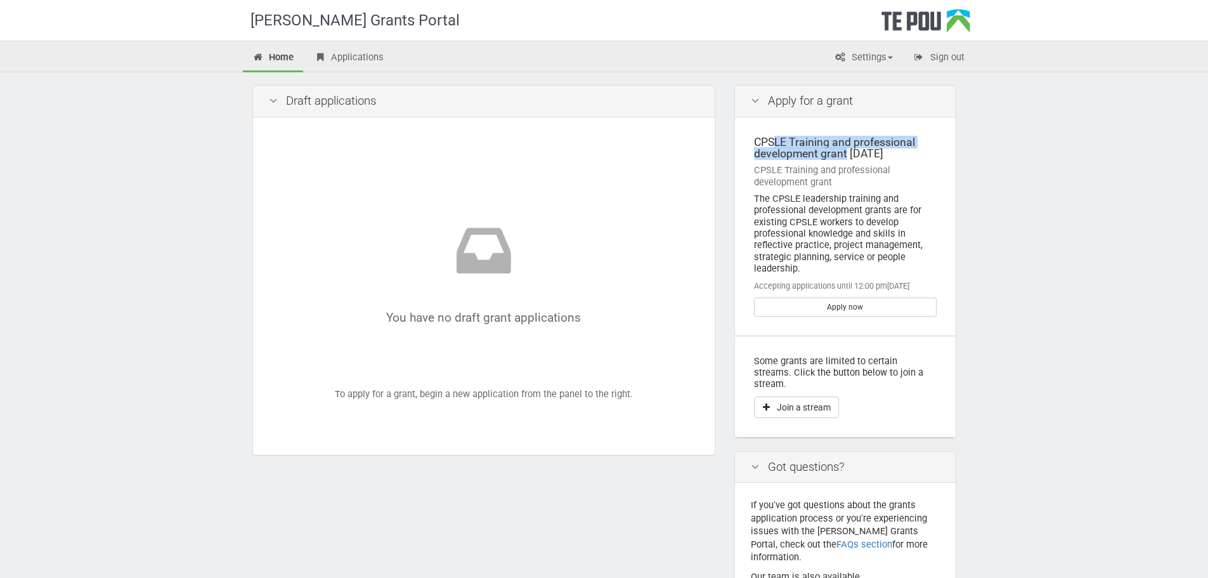
click at [845, 151] on div "CPSLE Training and professional development grant September 2025" at bounding box center [845, 147] width 183 height 23
click at [845, 152] on div "CPSLE Training and professional development grant September 2025" at bounding box center [845, 147] width 183 height 23
click at [857, 240] on div "The CPSLE leadership training and professional development grants are for exist…" at bounding box center [845, 233] width 183 height 81
click at [845, 307] on link "Apply now" at bounding box center [845, 306] width 183 height 19
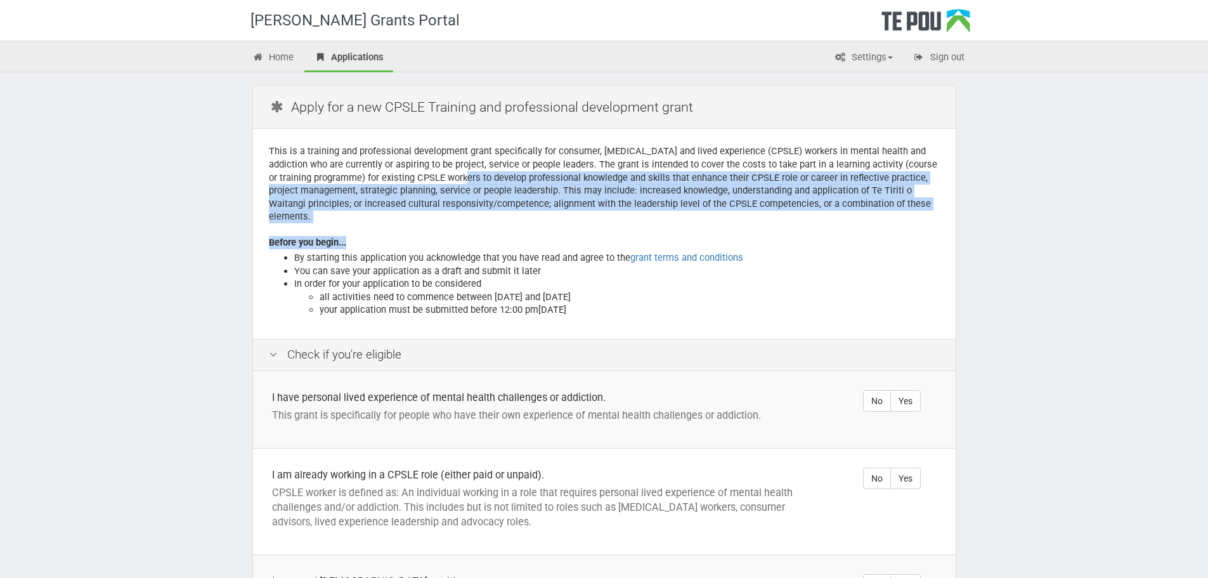
drag, startPoint x: 431, startPoint y: 174, endPoint x: 455, endPoint y: 211, distance: 43.4
click at [455, 211] on div "This is a training and professional development grant specifically for consumer…" at bounding box center [604, 233] width 703 height 209
click at [462, 190] on p "This is a training and professional development grant specifically for consumer…" at bounding box center [604, 184] width 671 height 78
drag, startPoint x: 501, startPoint y: 176, endPoint x: 489, endPoint y: 171, distance: 13.1
click at [503, 177] on p "This is a training and professional development grant specifically for consumer…" at bounding box center [604, 184] width 671 height 78
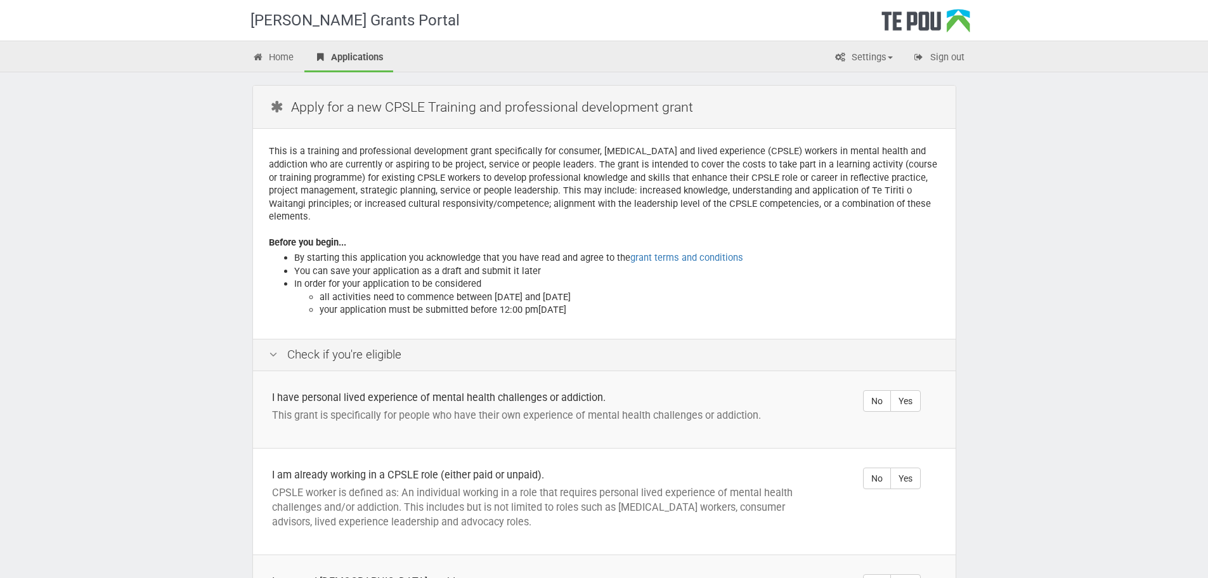
click at [392, 179] on p "This is a training and professional development grant specifically for consumer…" at bounding box center [604, 184] width 671 height 78
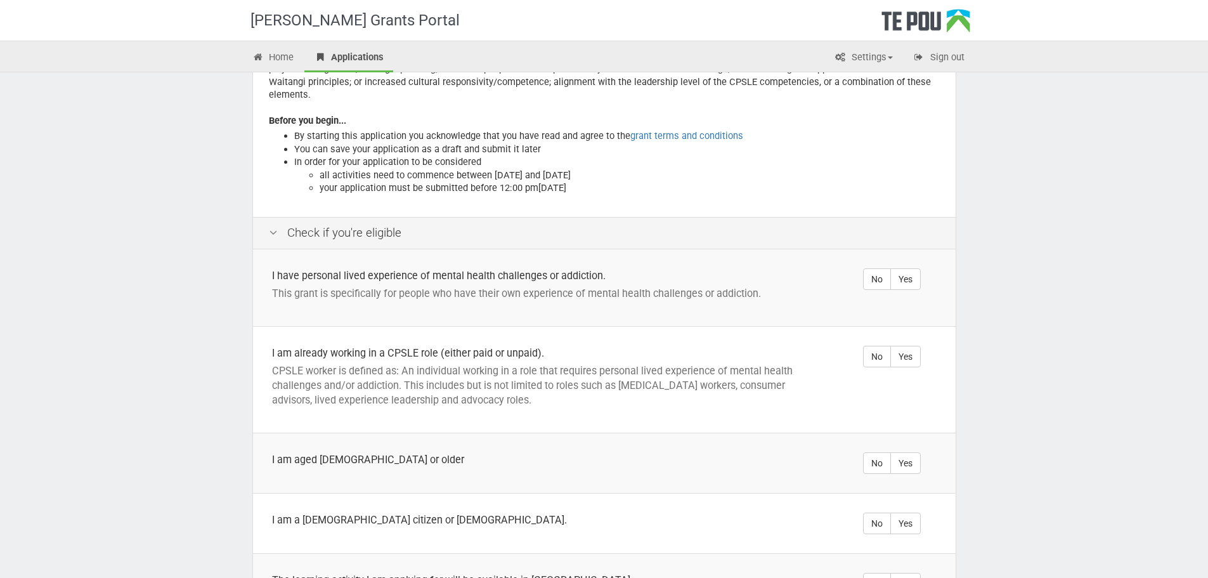
scroll to position [127, 0]
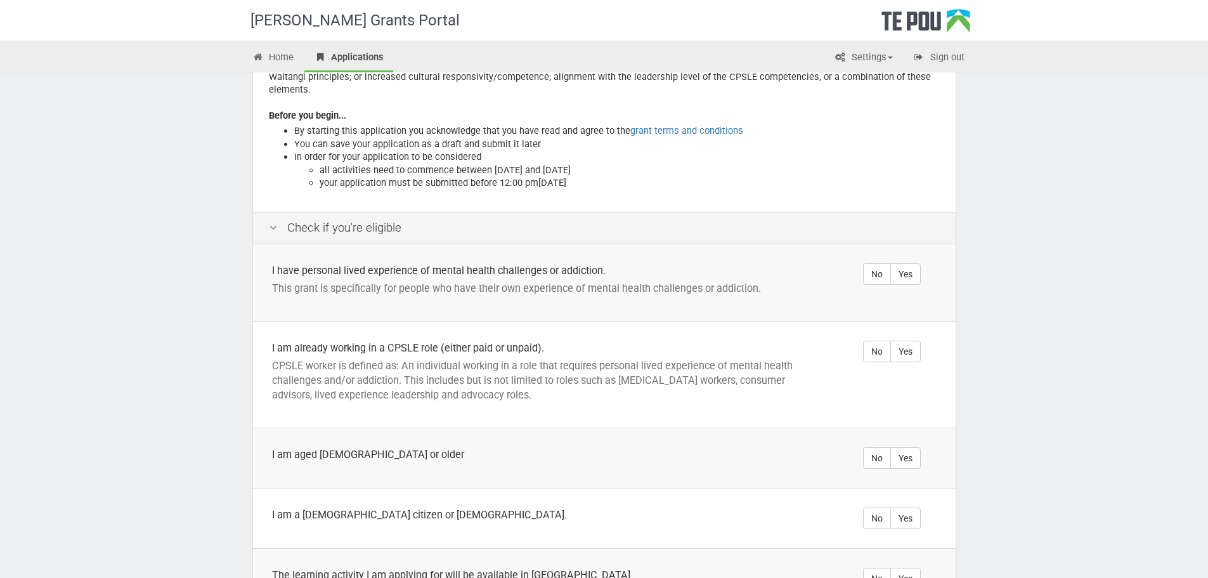
drag, startPoint x: 427, startPoint y: 158, endPoint x: 433, endPoint y: 169, distance: 12.8
click at [433, 169] on li "In order for your application to be considered all activities need to commence …" at bounding box center [616, 169] width 645 height 39
click at [433, 176] on li "your application must be submitted before 12:00 pm[DATE]" at bounding box center [630, 182] width 620 height 13
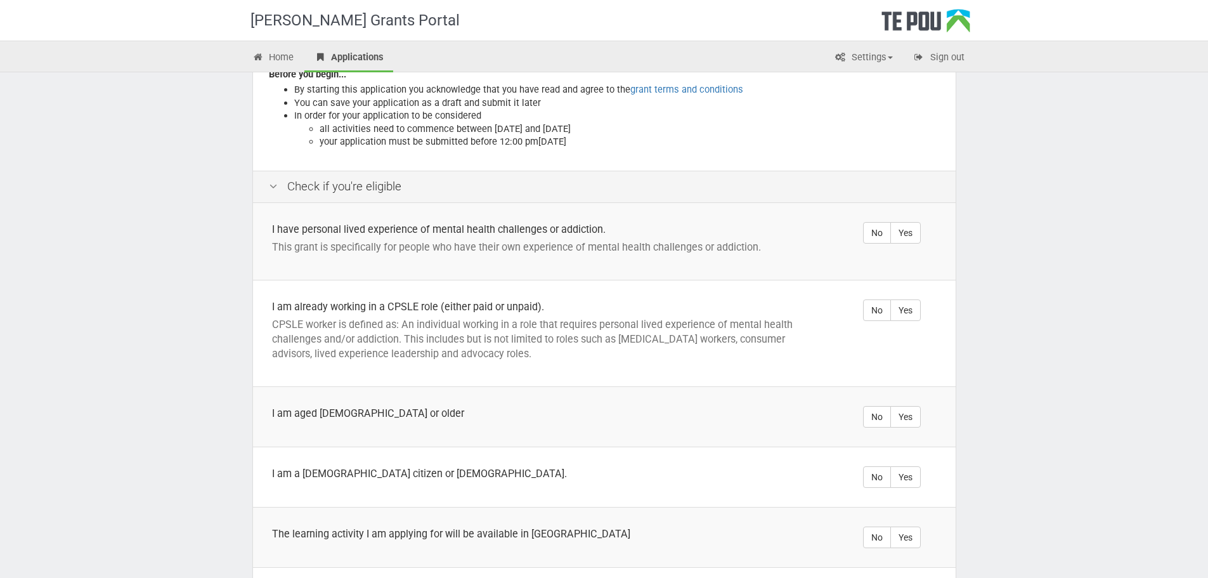
scroll to position [190, 0]
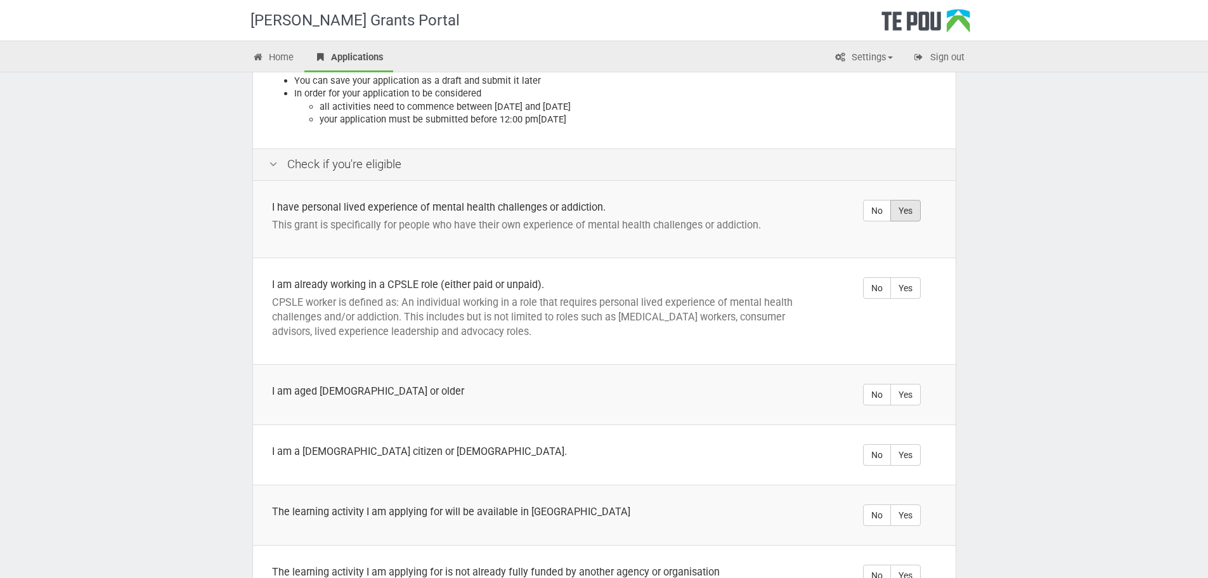
click at [911, 200] on label "Yes" at bounding box center [905, 211] width 30 height 22
radio input "true"
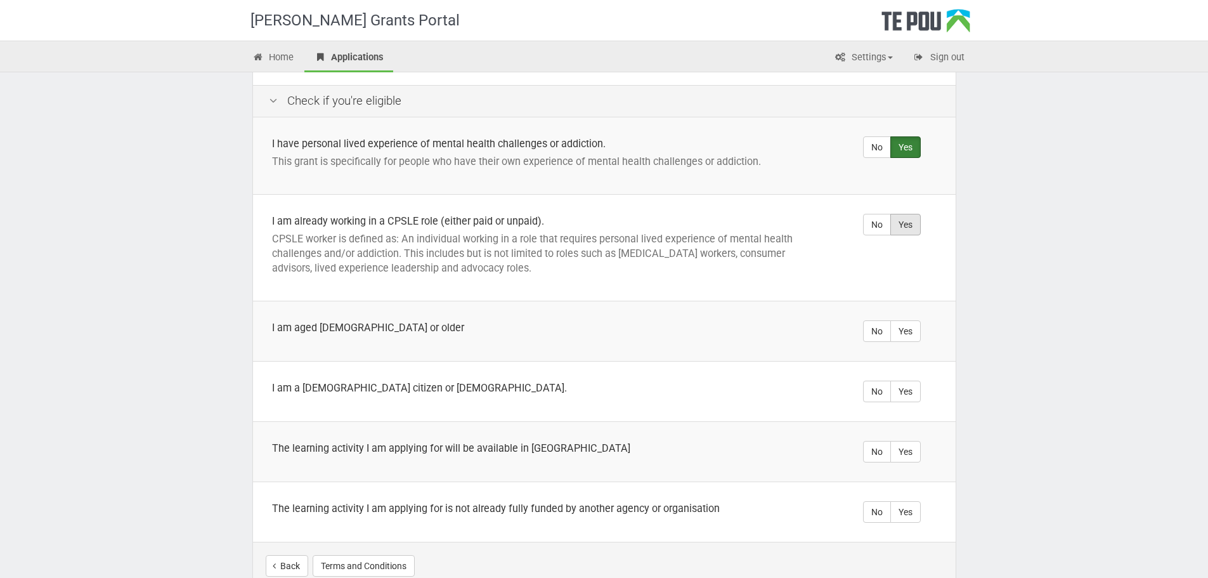
click at [909, 214] on label "Yes" at bounding box center [905, 225] width 30 height 22
radio input "true"
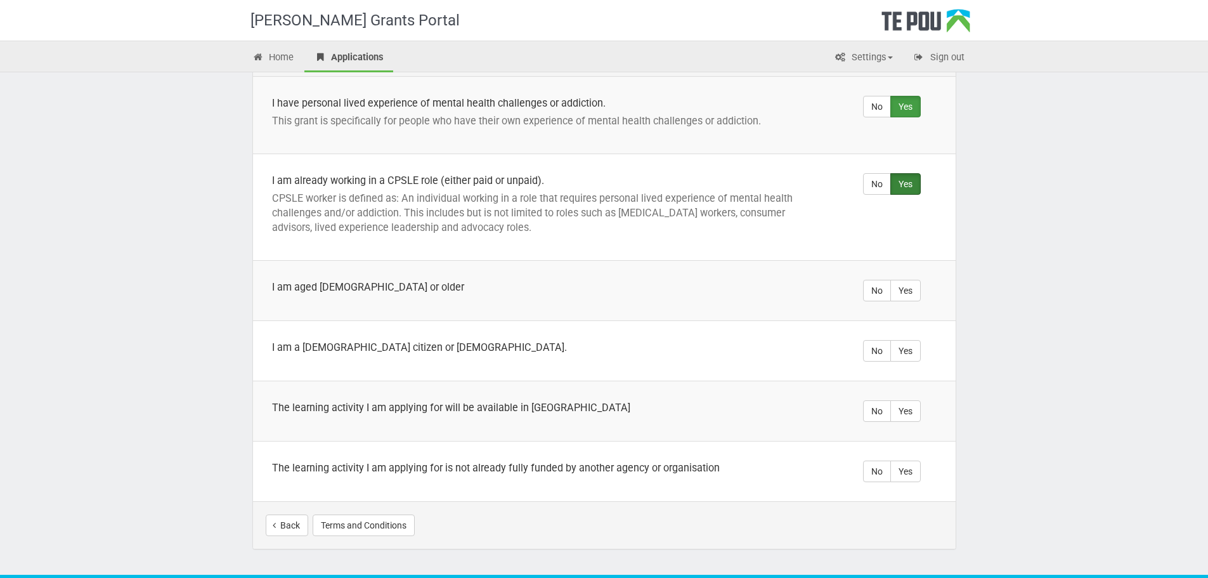
scroll to position [317, 0]
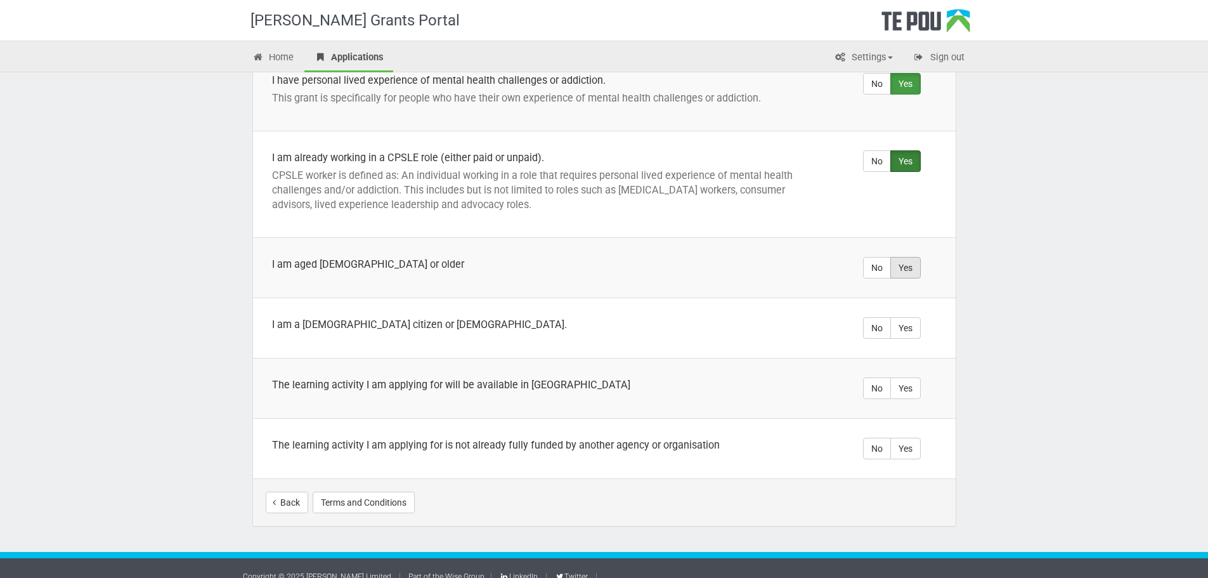
click at [900, 257] on label "Yes" at bounding box center [905, 268] width 30 height 22
radio input "true"
click at [906, 317] on label "Yes" at bounding box center [905, 328] width 30 height 22
radio input "true"
click at [907, 378] on label "Yes" at bounding box center [905, 388] width 30 height 22
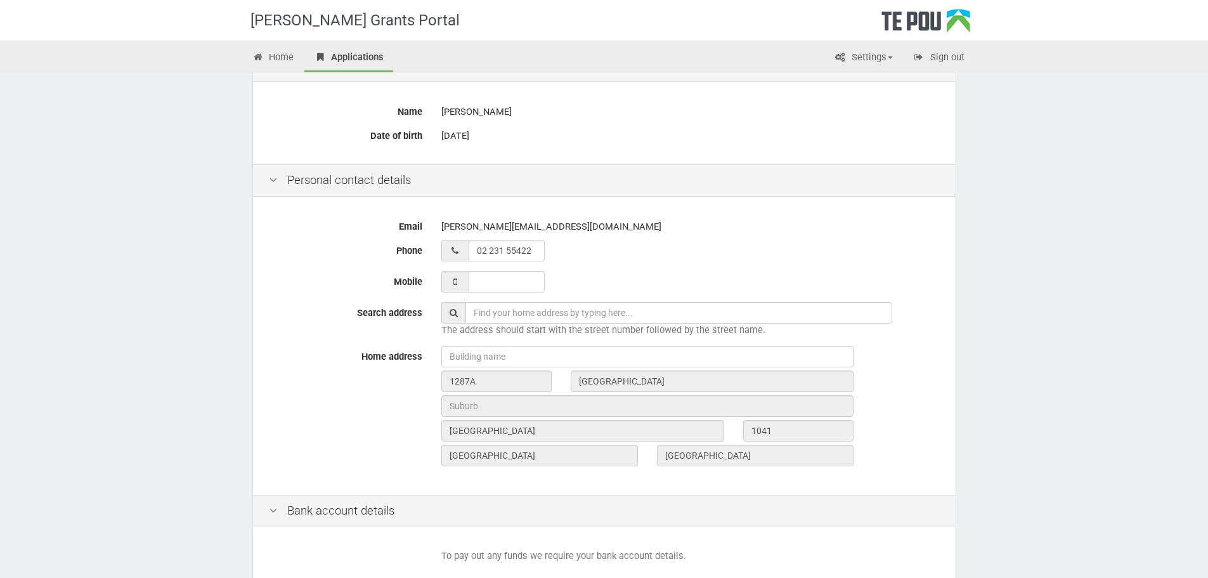
scroll to position [190, 0]
click at [539, 315] on input "text" at bounding box center [678, 312] width 427 height 22
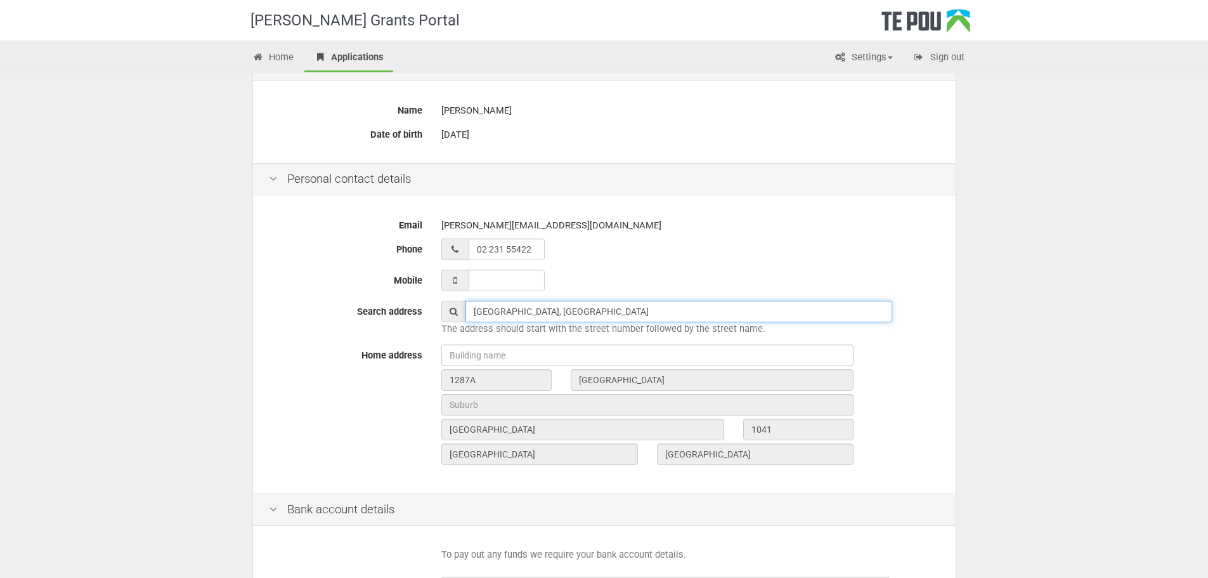
click at [670, 311] on input "1287A Dominion Road Extension, Mt Roskill" at bounding box center [678, 312] width 427 height 22
type input "1287A Dominion Road Extension, Mt Roskill"
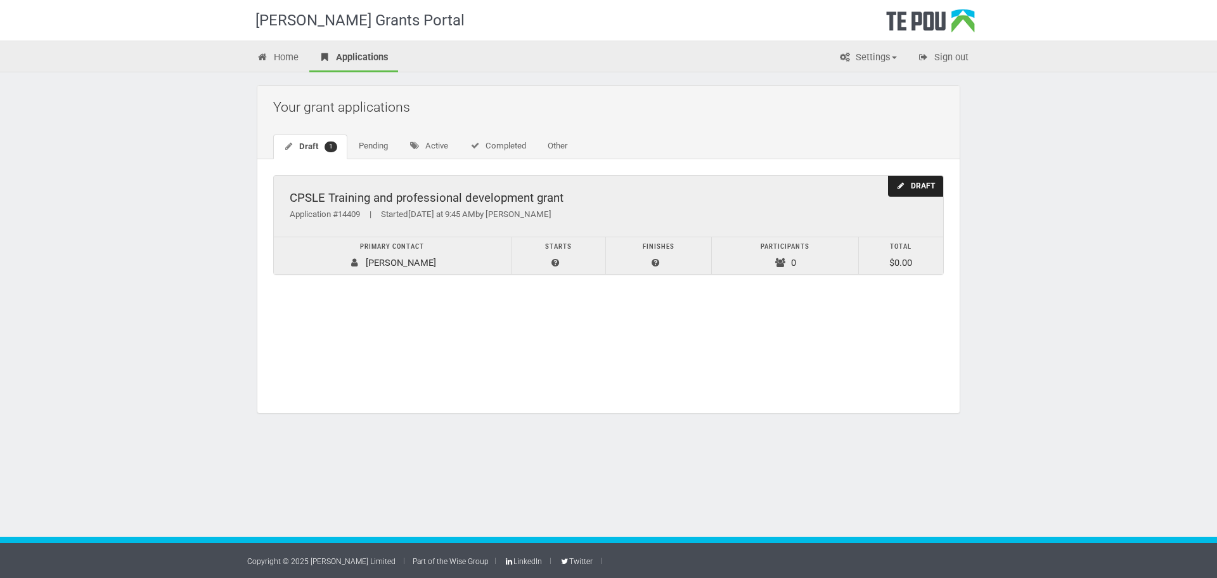
click at [675, 230] on div "CPSLE Training and professional development grant Application #14409 | Started …" at bounding box center [609, 206] width 670 height 61
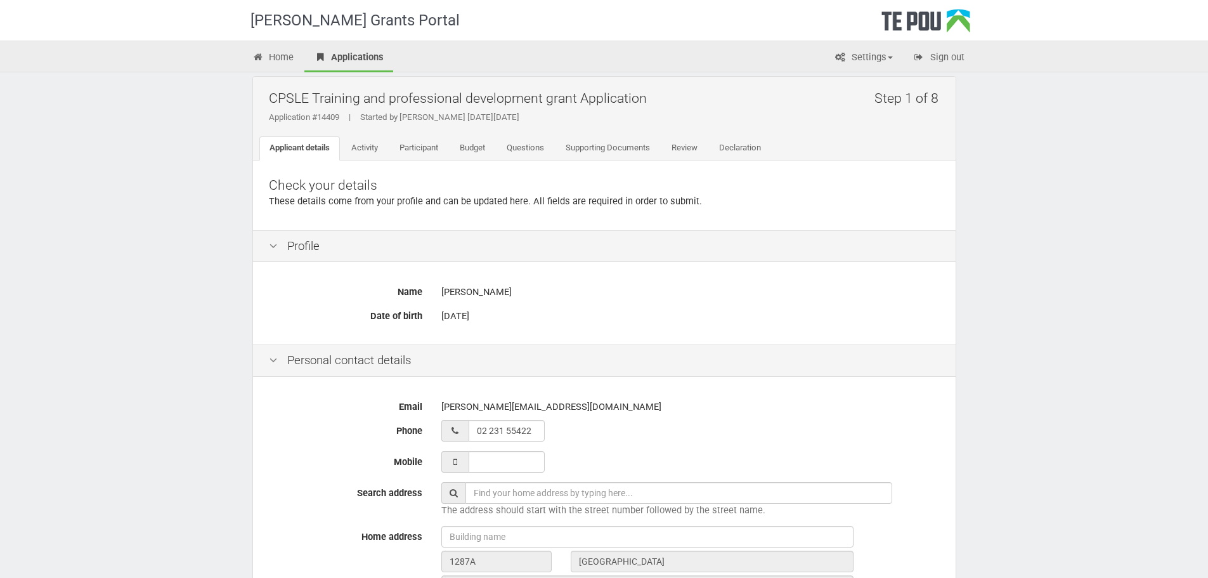
scroll to position [190, 0]
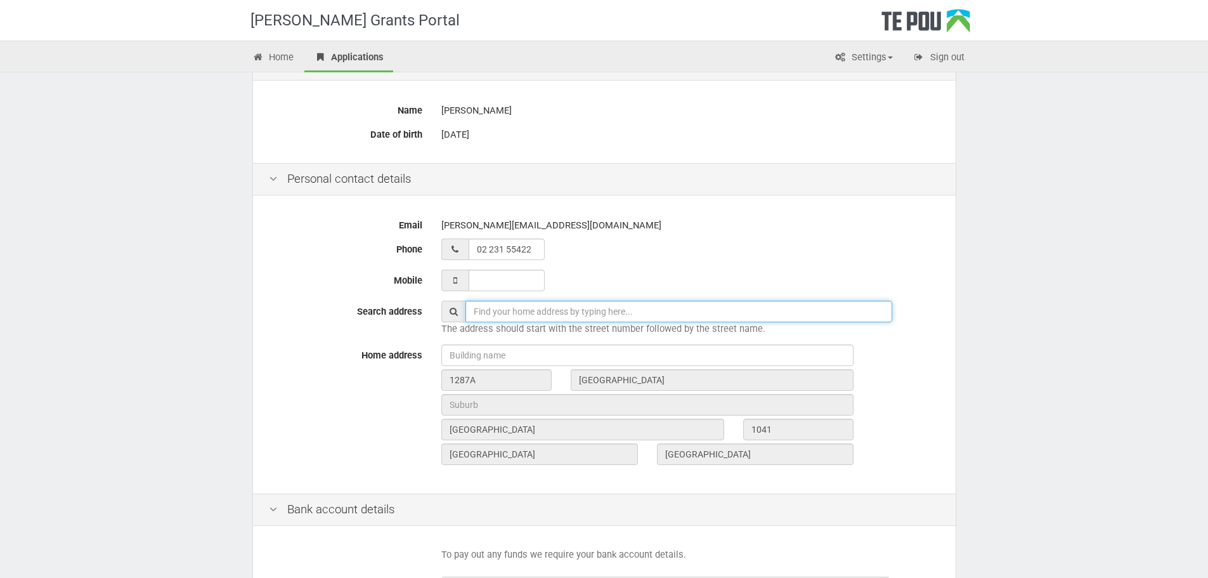
click at [587, 306] on input "text" at bounding box center [678, 312] width 427 height 22
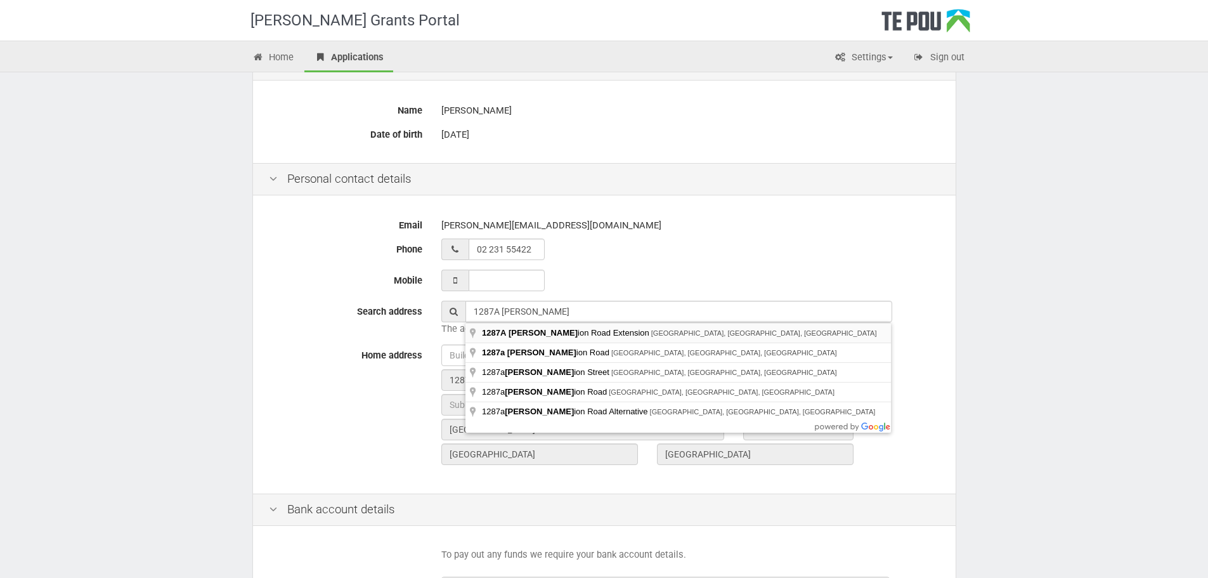
type input "[GEOGRAPHIC_DATA], [GEOGRAPHIC_DATA], [GEOGRAPHIC_DATA]"
type input "1287A"
type input "[GEOGRAPHIC_DATA]"
type input "1041"
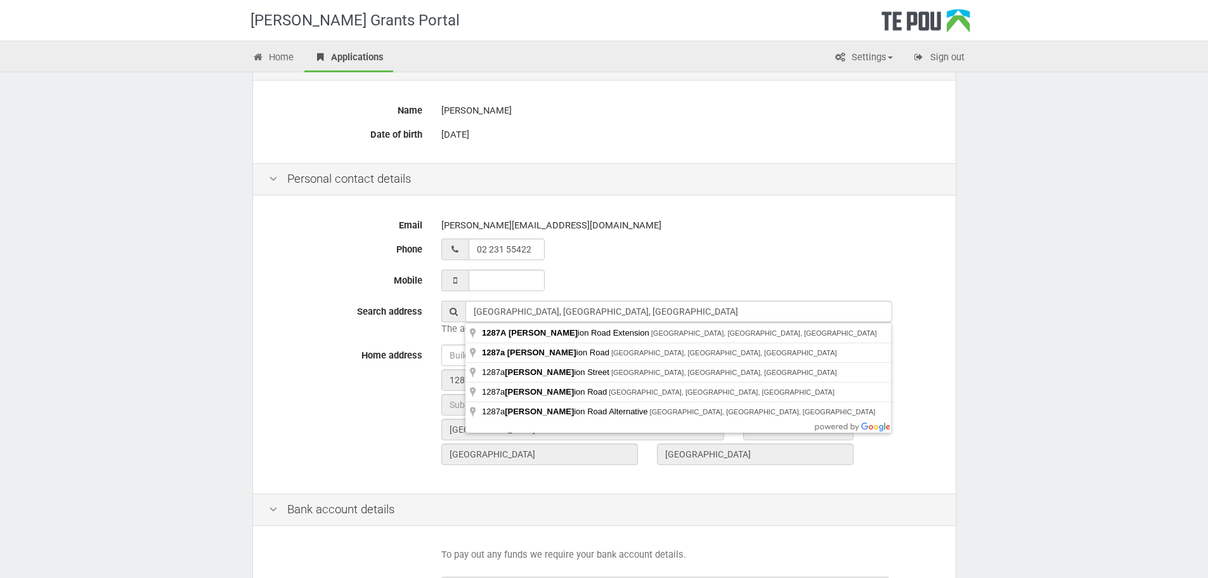
type input "Auckland"
type input "New Zealand"
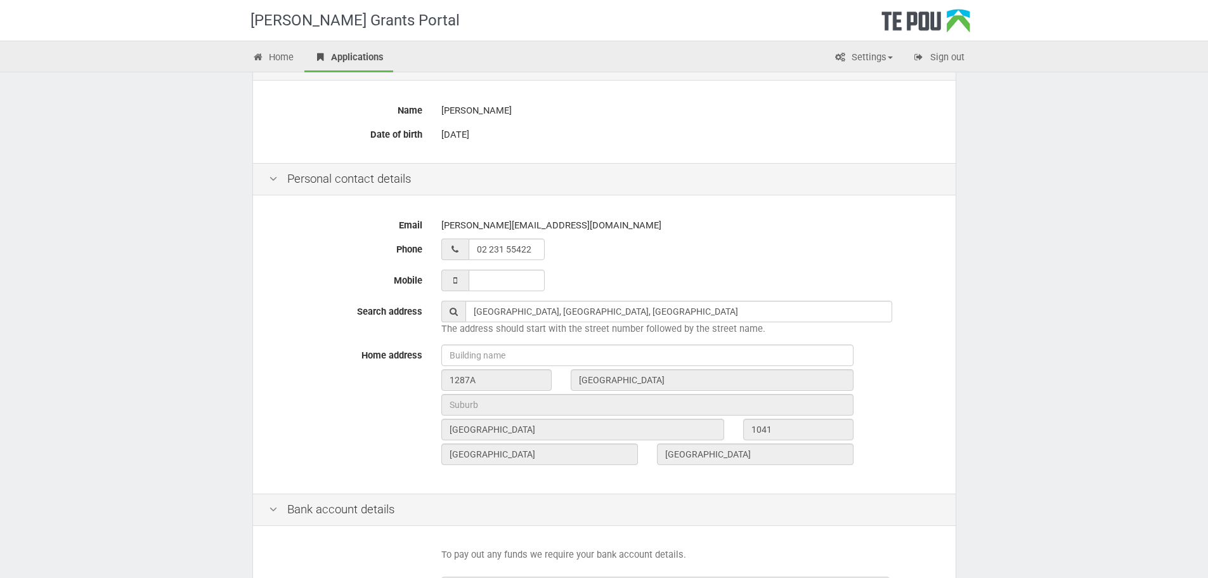
click at [924, 328] on div "1287A Dominion Road Extension, Mount Roskill, Auckland, New Zealand The address…" at bounding box center [690, 318] width 517 height 35
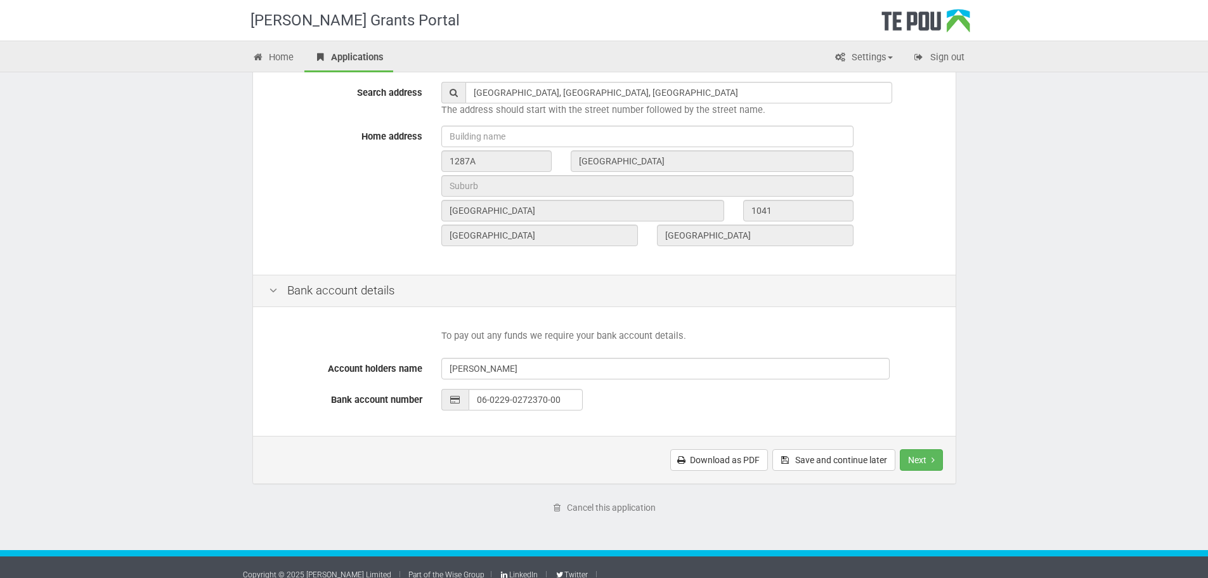
scroll to position [422, 0]
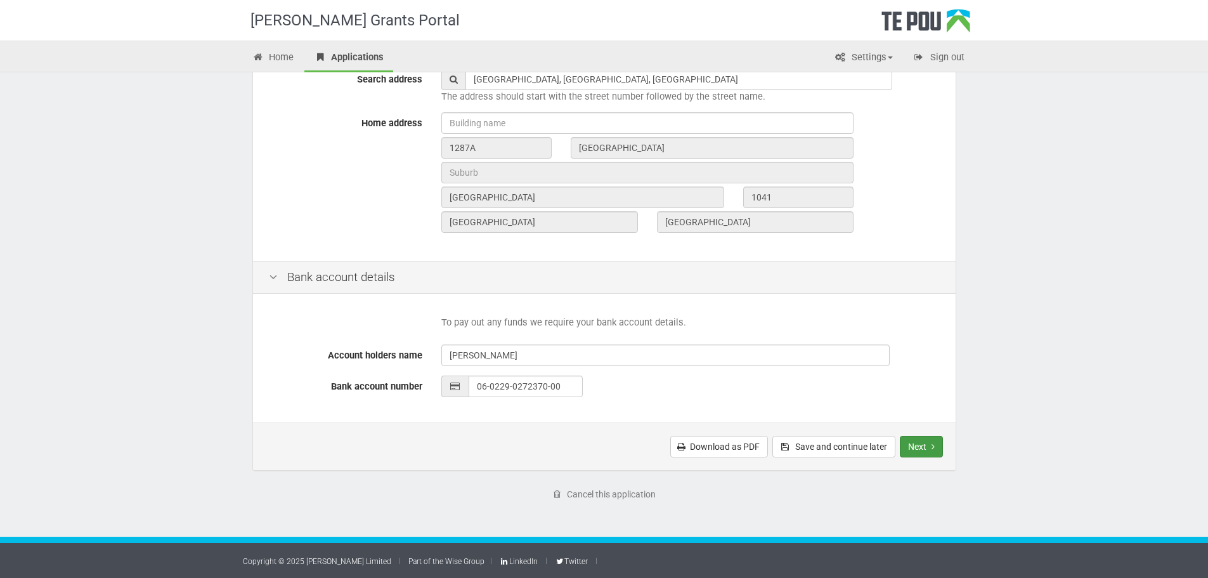
click at [931, 451] on button "Next" at bounding box center [921, 447] width 43 height 22
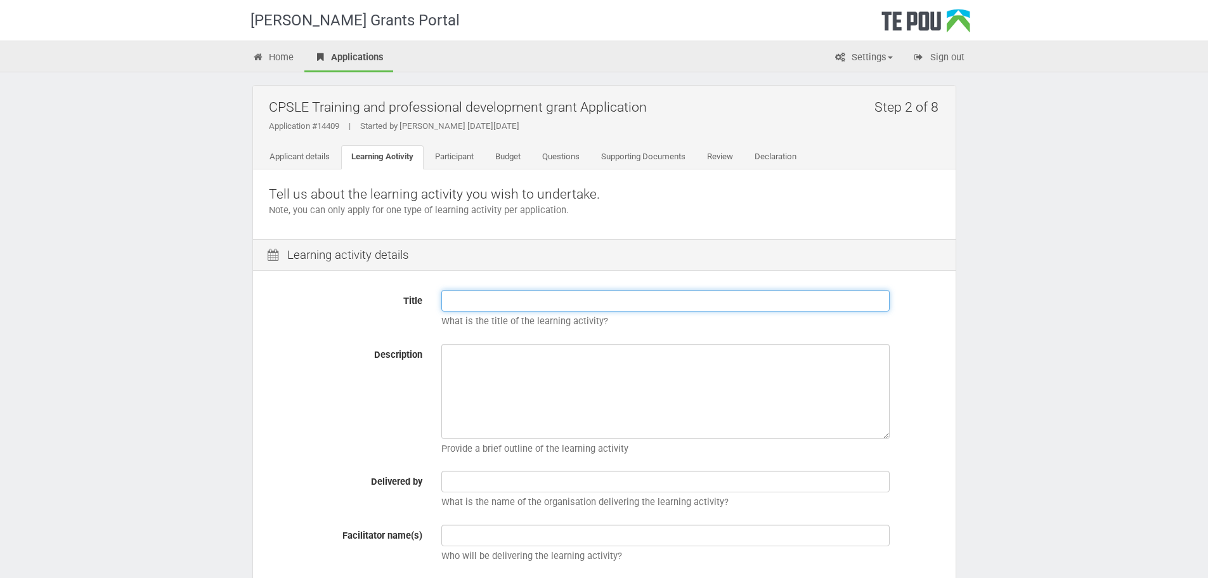
click at [550, 301] on input "Title" at bounding box center [665, 301] width 448 height 22
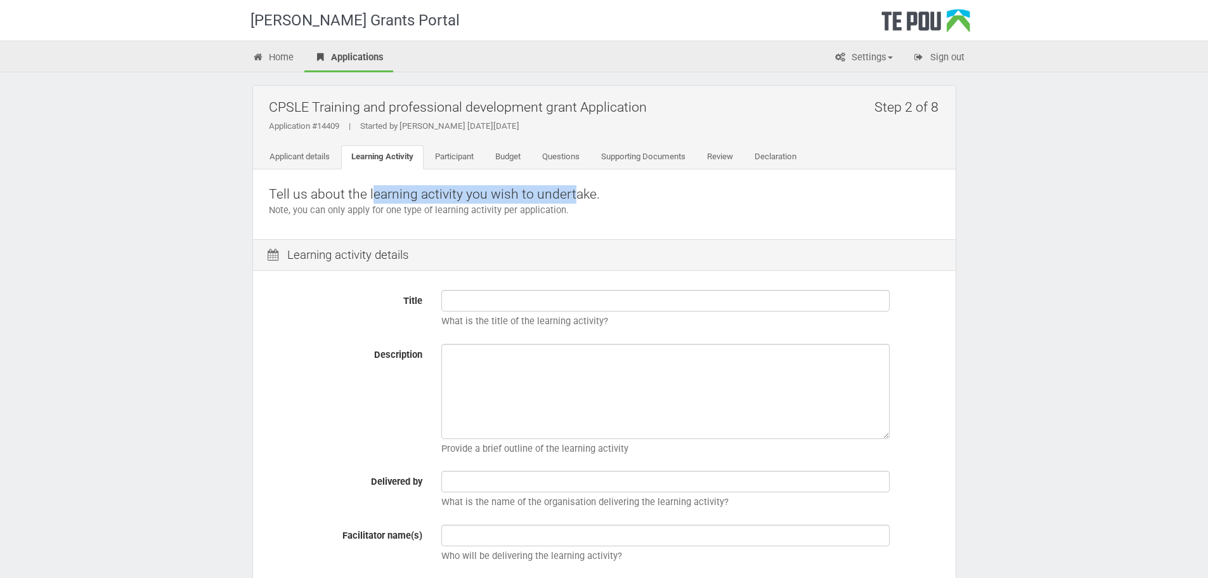
drag, startPoint x: 376, startPoint y: 193, endPoint x: 571, endPoint y: 190, distance: 195.3
click at [571, 190] on p "Tell us about the learning activity you wish to undertake." at bounding box center [604, 194] width 671 height 18
drag, startPoint x: 405, startPoint y: 204, endPoint x: 419, endPoint y: 212, distance: 16.8
click at [419, 212] on div "Tell us about the learning activity you wish to undertake. Note, you can only a…" at bounding box center [604, 204] width 703 height 70
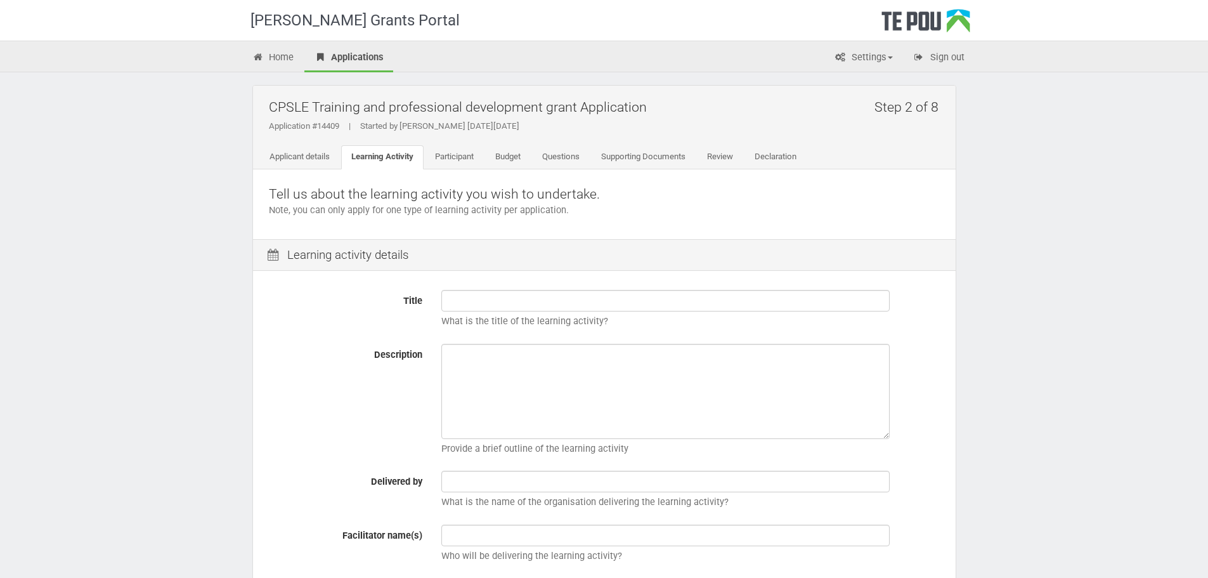
click at [434, 208] on p "Note, you can only apply for one type of learning activity per application." at bounding box center [604, 210] width 671 height 13
